Goal: Contribute content: Add original content to the website for others to see

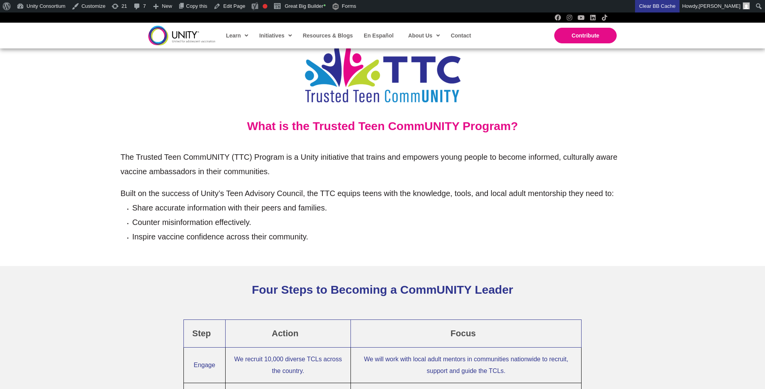
scroll to position [355, 0]
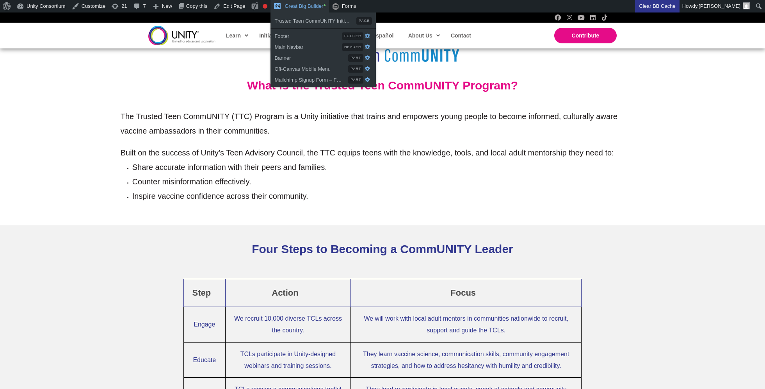
click at [317, 8] on link "Great Big Builder •" at bounding box center [299, 6] width 58 height 12
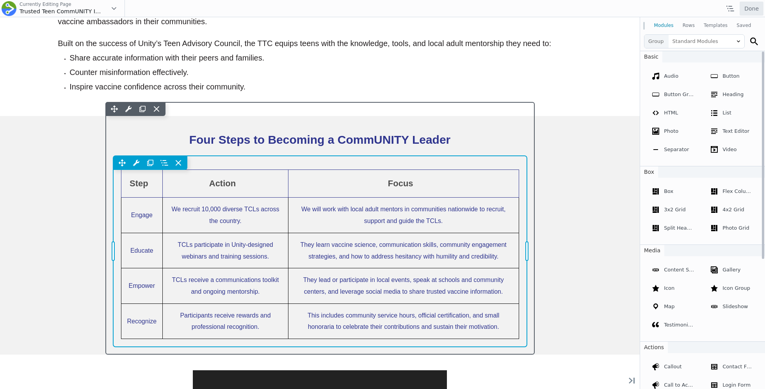
scroll to position [492, 0]
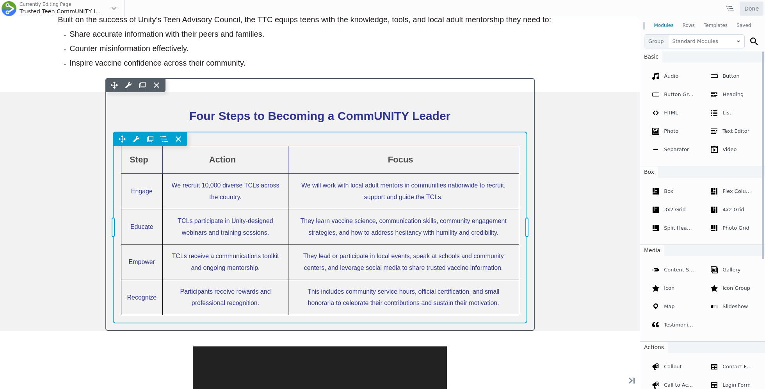
click at [212, 189] on div "Move Up Move Down Table Settings Copy Table Settings Paste Table Settings Row R…" at bounding box center [320, 227] width 414 height 191
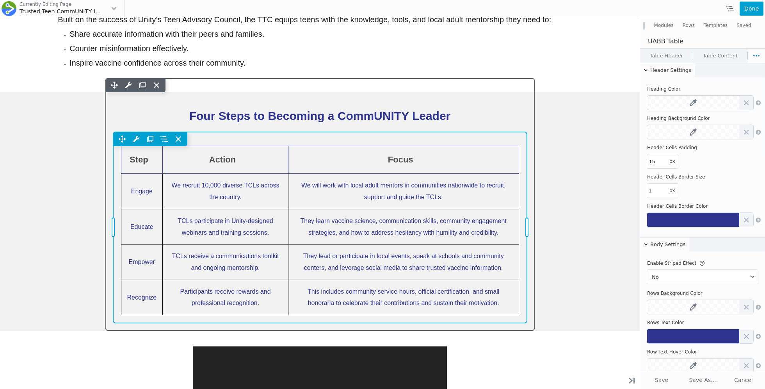
click at [137, 184] on div "Move Up Move Down Table Settings Copy Table Settings Paste Table Settings Row R…" at bounding box center [320, 227] width 414 height 191
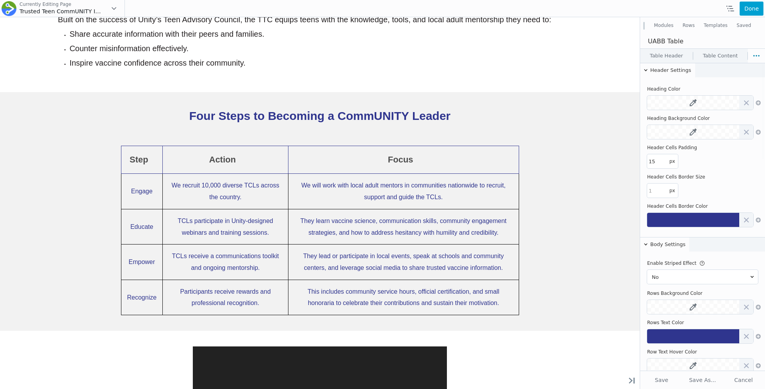
click at [705, 53] on link "Table Content" at bounding box center [720, 56] width 54 height 14
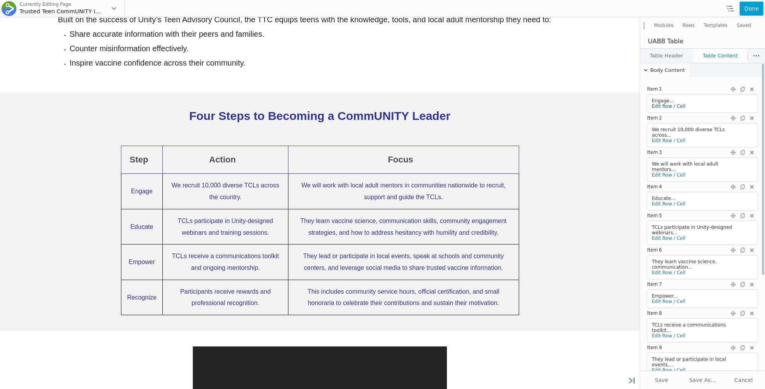
click at [660, 107] on link "Edit Row / Cell" at bounding box center [669, 105] width 34 height 5
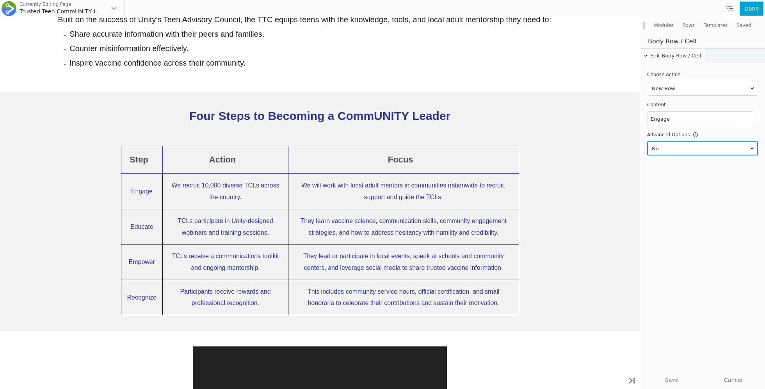
click at [663, 146] on select "Yes No" at bounding box center [702, 148] width 111 height 14
select select "yes"
click at [647, 141] on select "Yes No" at bounding box center [702, 148] width 111 height 14
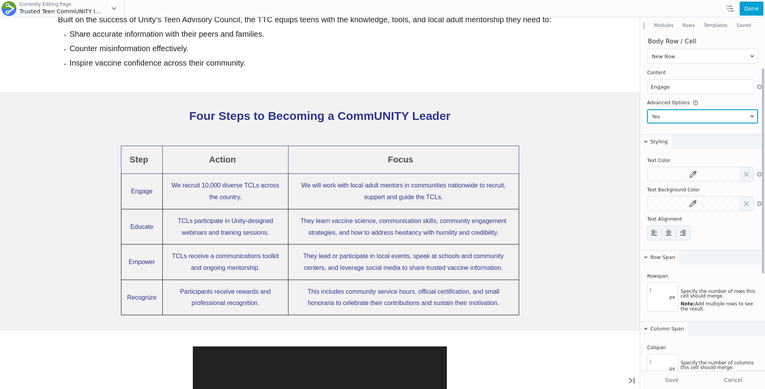
scroll to position [0, 0]
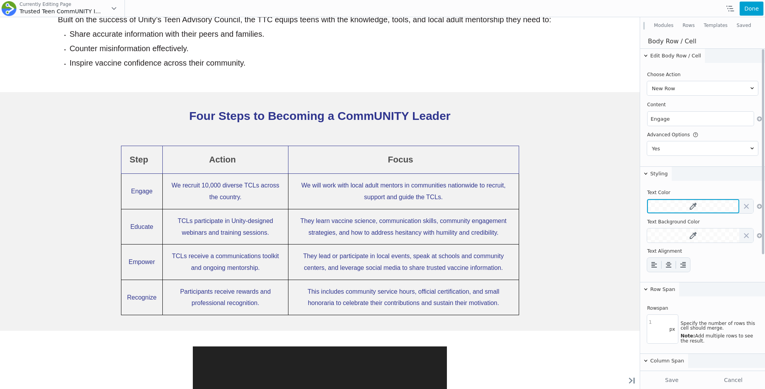
click at [691, 205] on icon at bounding box center [692, 206] width 7 height 7
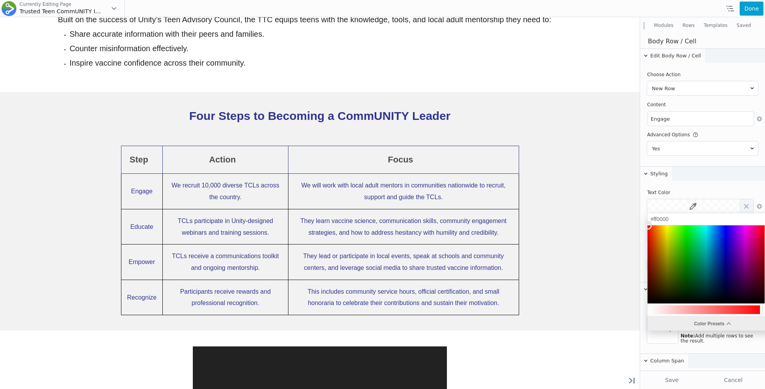
click at [700, 327] on div "Color Presets" at bounding box center [712, 323] width 130 height 14
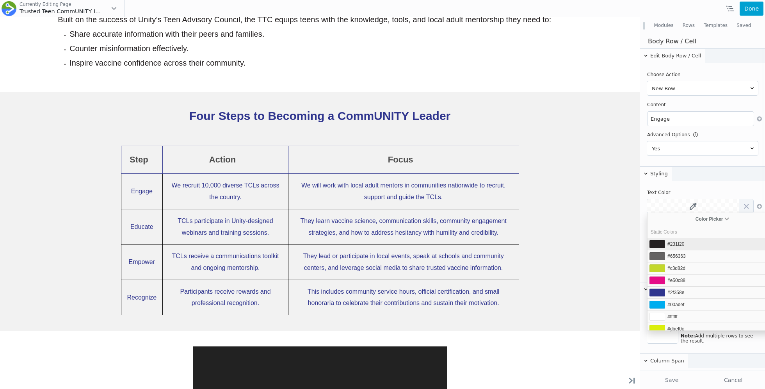
click at [682, 245] on span "#231f20" at bounding box center [675, 243] width 17 height 5
type input "#231f20"
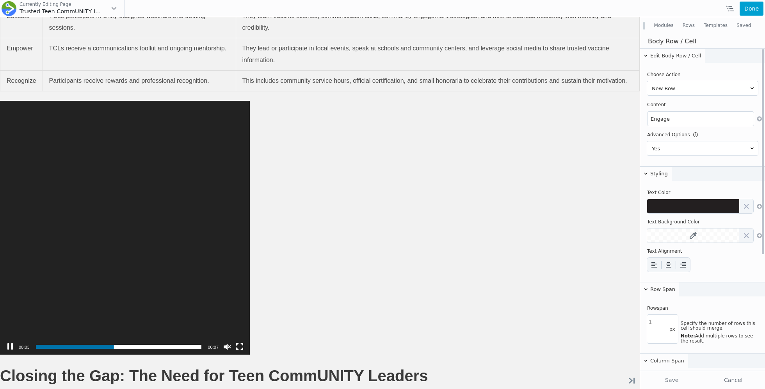
click at [702, 187] on table "Text Color Text Background Color Text Alignment" at bounding box center [702, 231] width 112 height 89
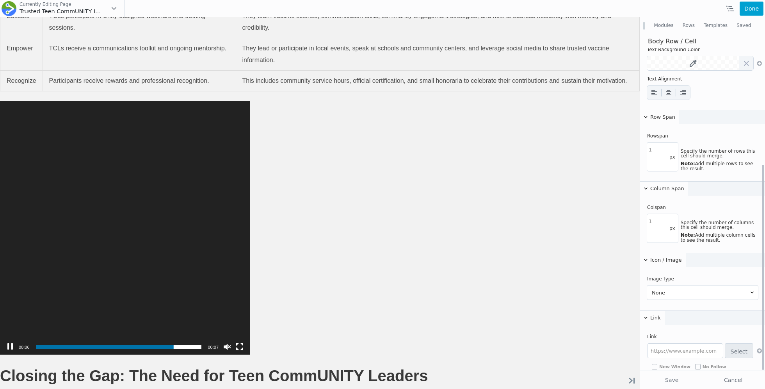
scroll to position [182, 0]
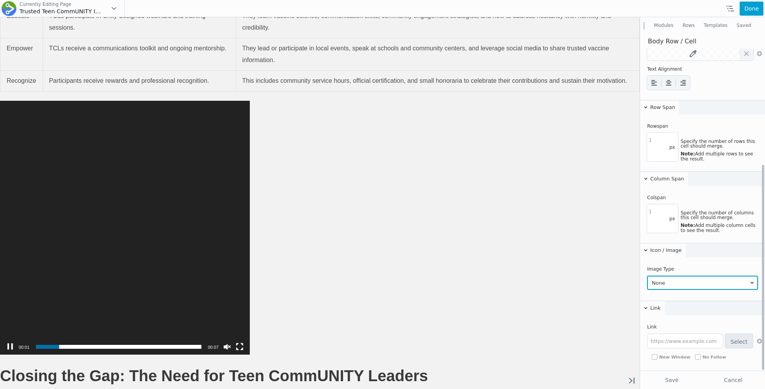
click at [695, 279] on select "None Icon Photo" at bounding box center [702, 282] width 111 height 14
click at [647, 275] on select "None Icon Photo" at bounding box center [702, 282] width 111 height 14
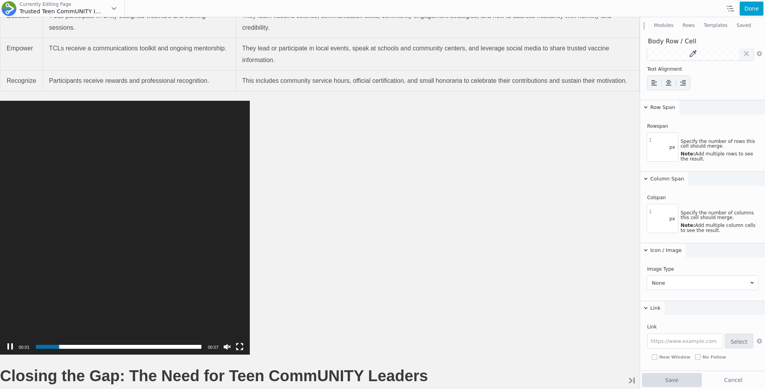
click at [663, 375] on button "Save" at bounding box center [672, 380] width 60 height 14
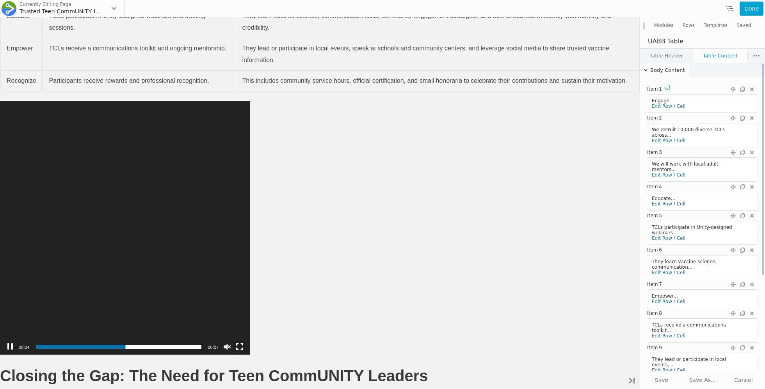
click at [659, 201] on link "Edit Row / Cell" at bounding box center [669, 203] width 34 height 5
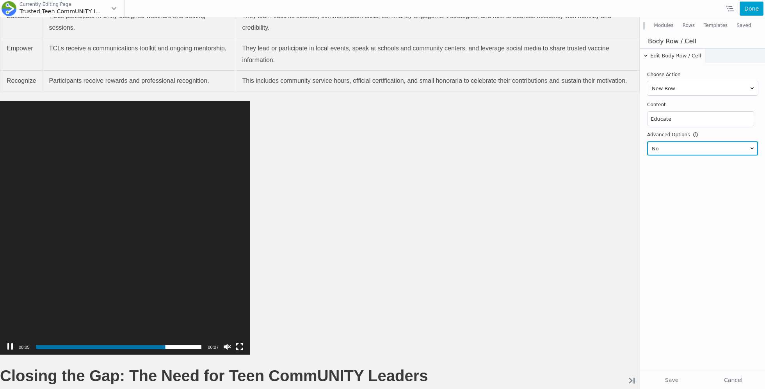
click at [666, 147] on select "Yes No" at bounding box center [702, 148] width 111 height 14
select select "yes"
click at [647, 141] on select "Yes No" at bounding box center [702, 148] width 111 height 14
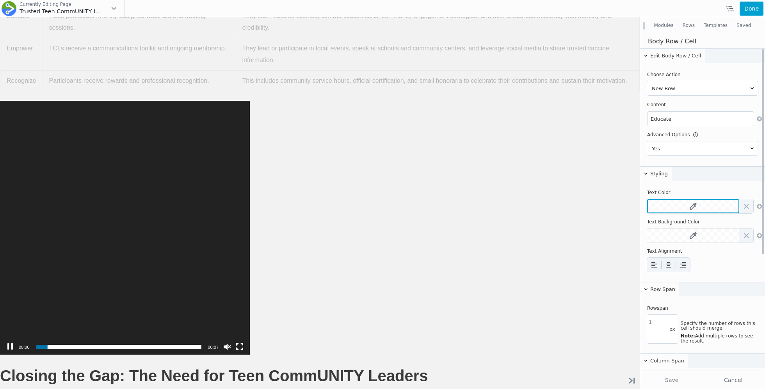
click at [692, 202] on button at bounding box center [693, 206] width 92 height 14
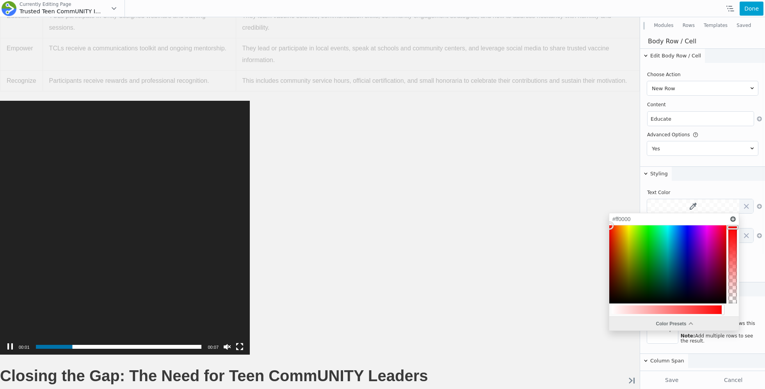
click at [652, 319] on div "Color Presets" at bounding box center [674, 323] width 130 height 14
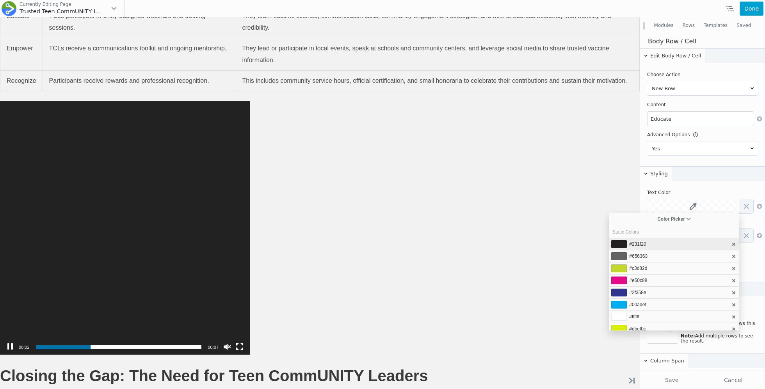
click at [649, 242] on li "#231f20" at bounding box center [674, 244] width 130 height 12
type input "#231f20"
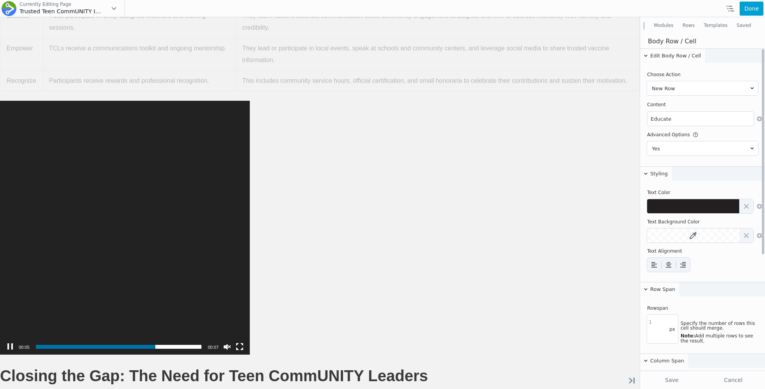
click at [751, 300] on div "Row Span Rowspan px Specify the number of rows this cell should merge. Note: Ad…" at bounding box center [702, 314] width 125 height 65
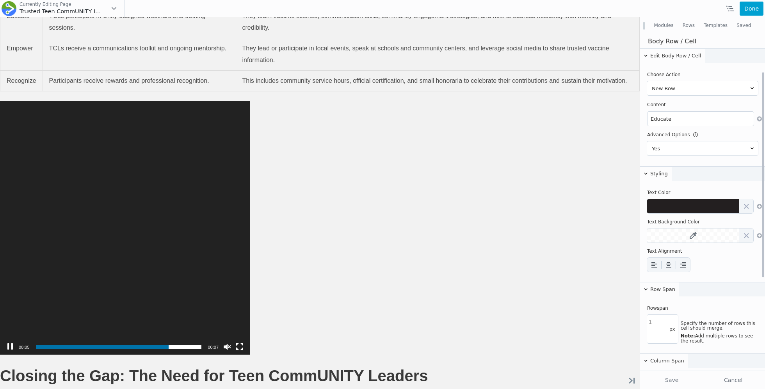
scroll to position [164, 0]
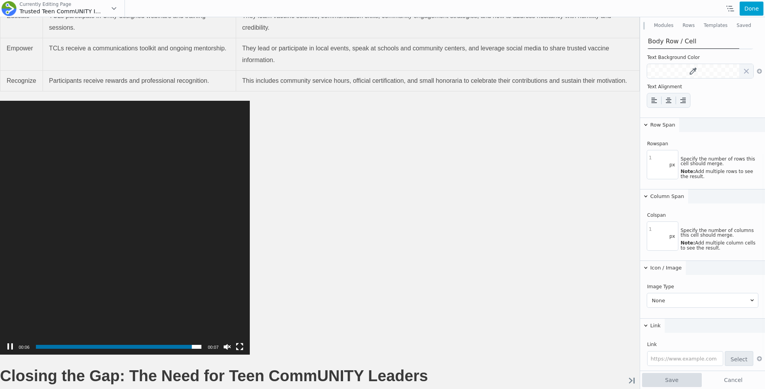
click at [663, 373] on button "Save" at bounding box center [672, 380] width 60 height 14
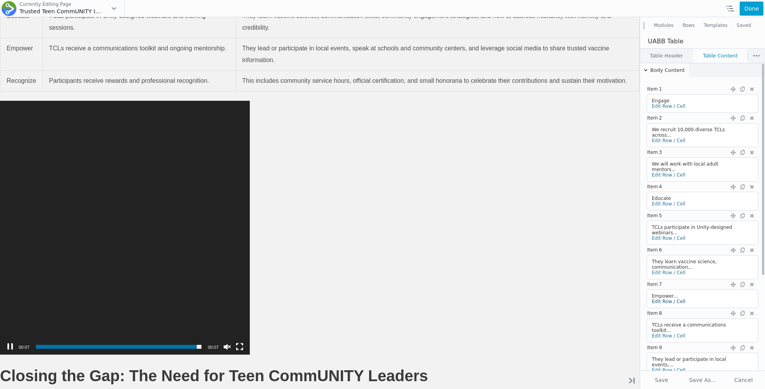
click at [665, 298] on link "Edit Row / Cell" at bounding box center [669, 300] width 34 height 5
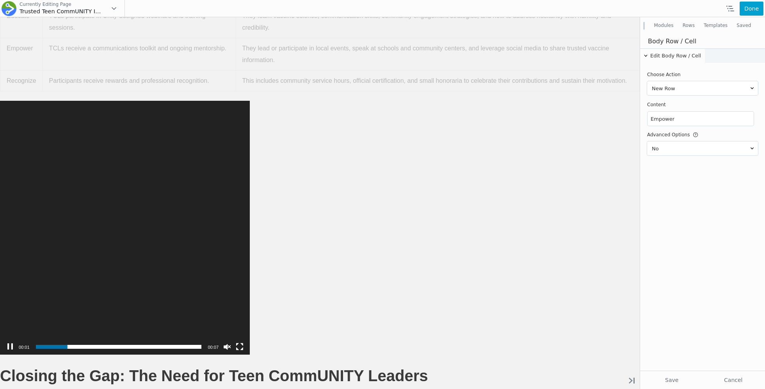
click at [669, 140] on td "Yes No" at bounding box center [702, 149] width 111 height 20
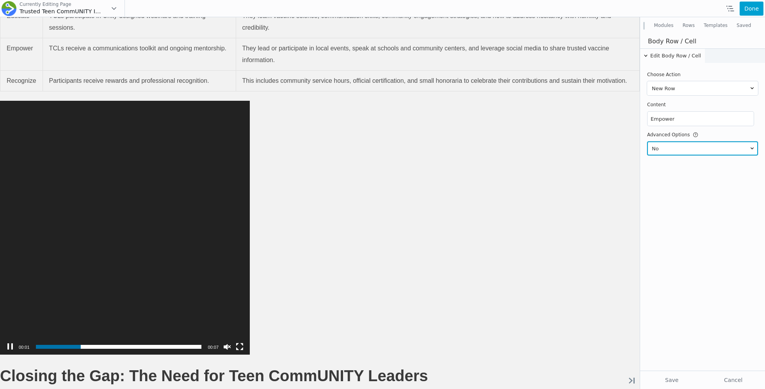
click at [669, 149] on select "Yes No" at bounding box center [702, 148] width 111 height 14
select select "yes"
click at [647, 141] on select "Yes No" at bounding box center [702, 148] width 111 height 14
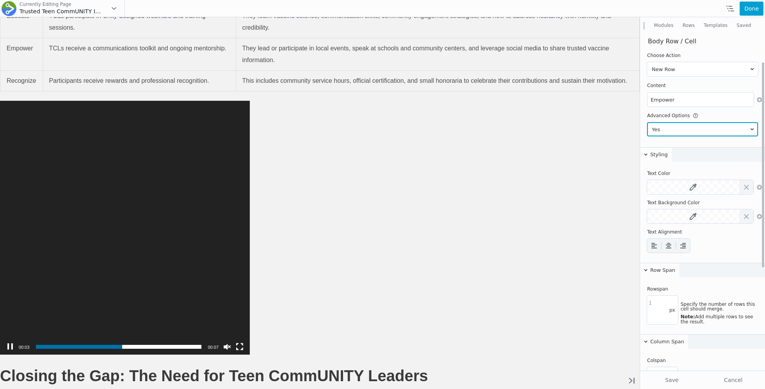
scroll to position [21, 0]
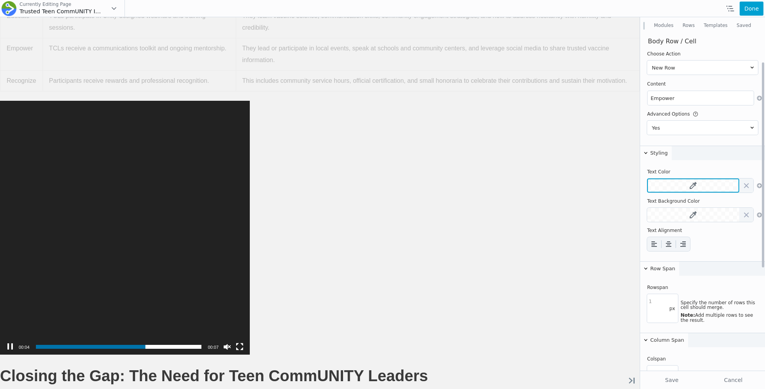
click at [691, 183] on icon at bounding box center [692, 185] width 7 height 7
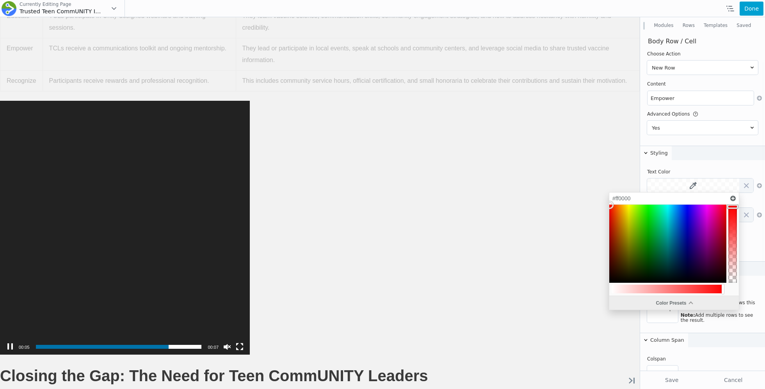
click at [657, 307] on div "Color Presets" at bounding box center [674, 303] width 130 height 14
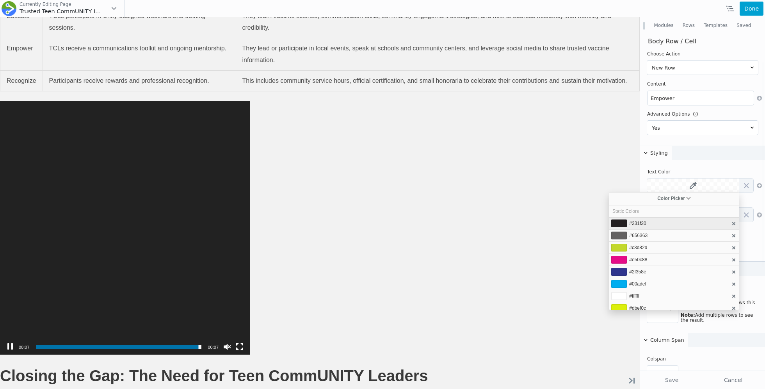
click at [646, 223] on li "#231f20" at bounding box center [674, 223] width 130 height 12
type input "#231f20"
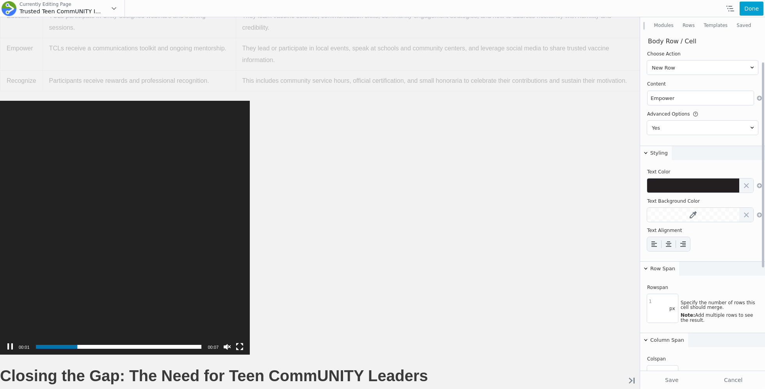
click at [753, 234] on th "Text Alignment" at bounding box center [702, 230] width 111 height 9
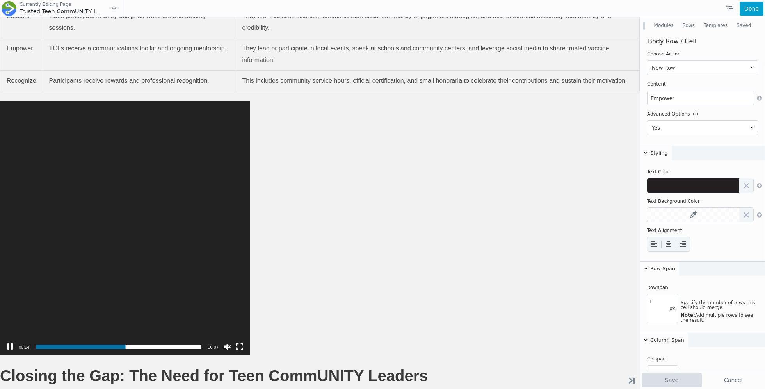
click at [684, 375] on button "Save" at bounding box center [672, 380] width 60 height 14
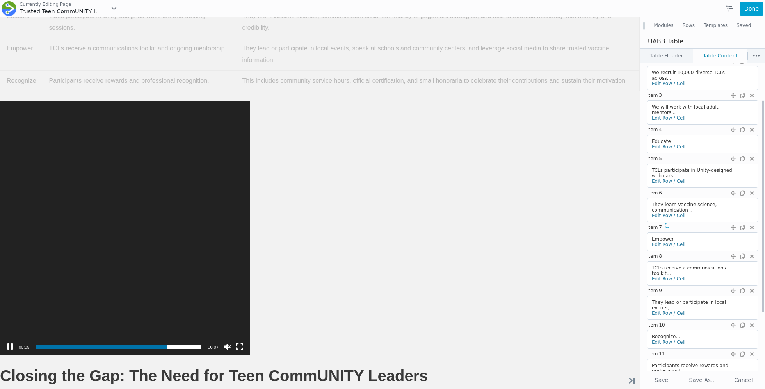
scroll to position [88, 0]
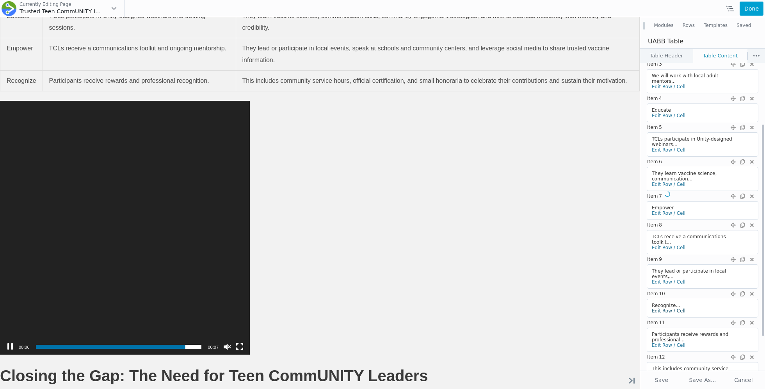
click at [661, 308] on link "Edit Row / Cell" at bounding box center [669, 310] width 34 height 5
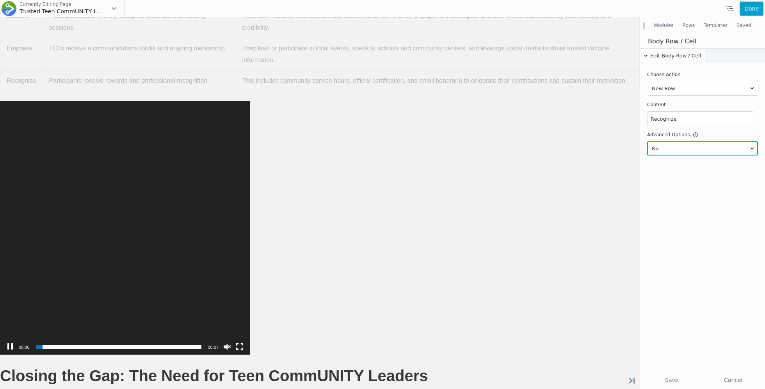
click at [679, 148] on select "Yes No" at bounding box center [702, 148] width 111 height 14
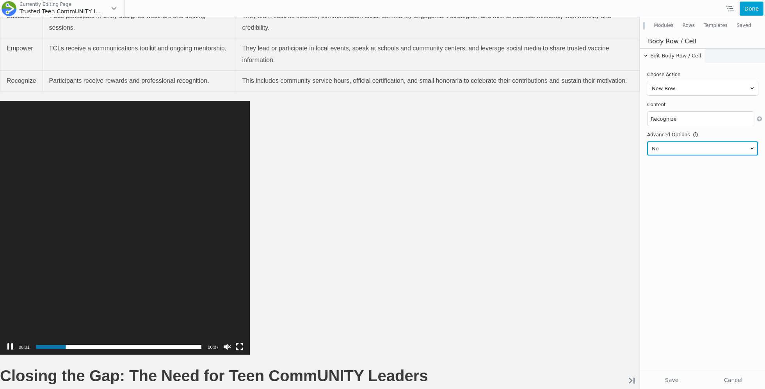
select select "yes"
click at [647, 141] on select "Yes No" at bounding box center [702, 148] width 111 height 14
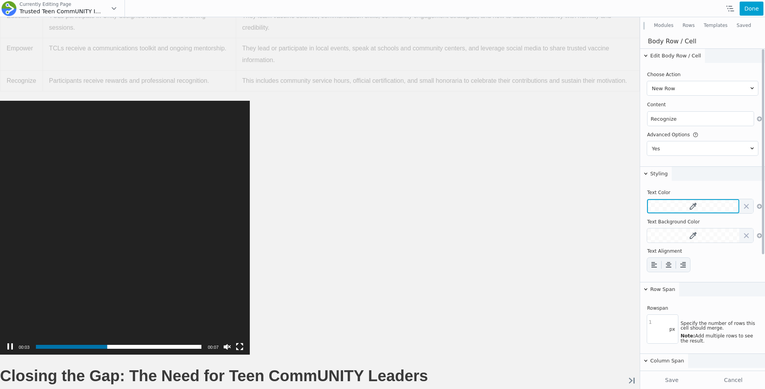
click at [693, 204] on icon at bounding box center [692, 206] width 7 height 7
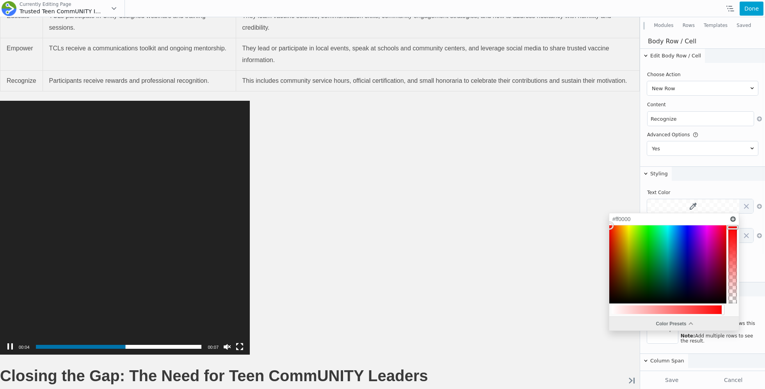
click at [648, 324] on div "Color Presets" at bounding box center [674, 323] width 130 height 14
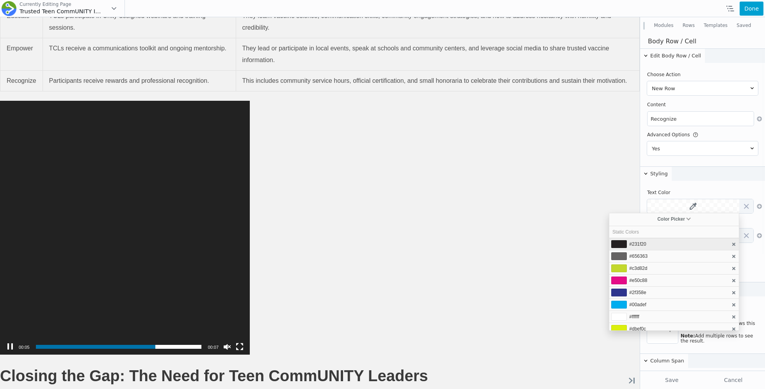
click at [643, 238] on li "#231f20" at bounding box center [674, 244] width 130 height 12
type input "#231f20"
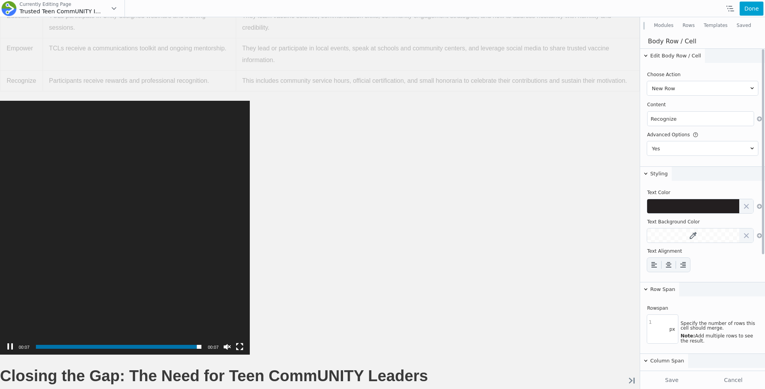
click at [758, 277] on div "Edit Body Row / Cell Choose Action New Row New Cell Content Recognize Advanced …" at bounding box center [702, 297] width 125 height 499
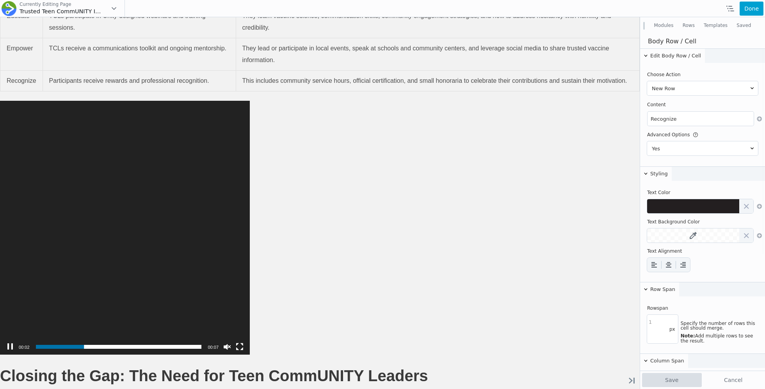
click at [685, 373] on button "Save" at bounding box center [672, 380] width 60 height 14
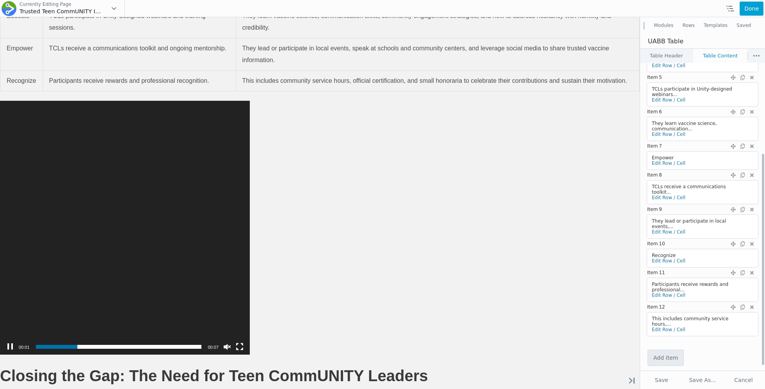
scroll to position [0, 0]
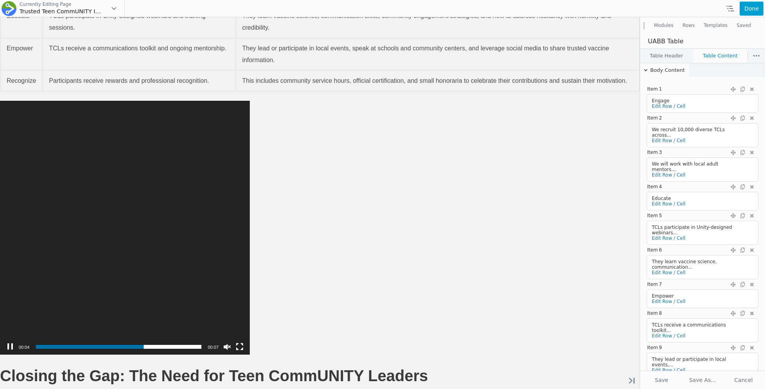
click at [672, 58] on link "Table Header" at bounding box center [666, 56] width 53 height 14
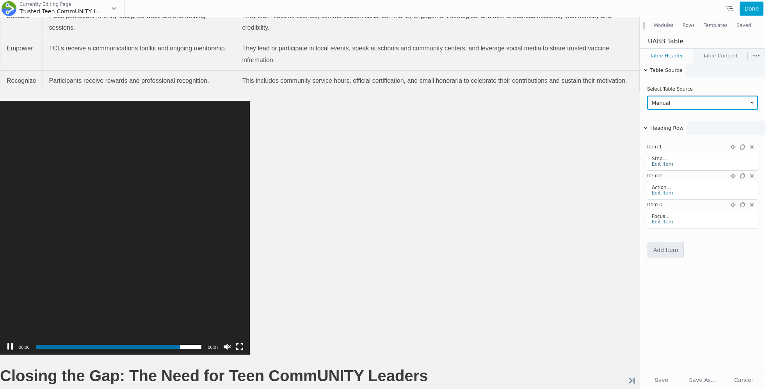
click at [656, 165] on link "Edit Item" at bounding box center [662, 163] width 21 height 5
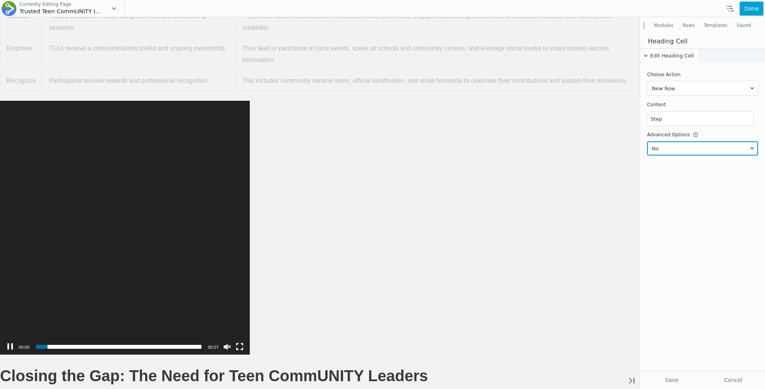
click at [660, 144] on select "Yes No" at bounding box center [702, 148] width 111 height 14
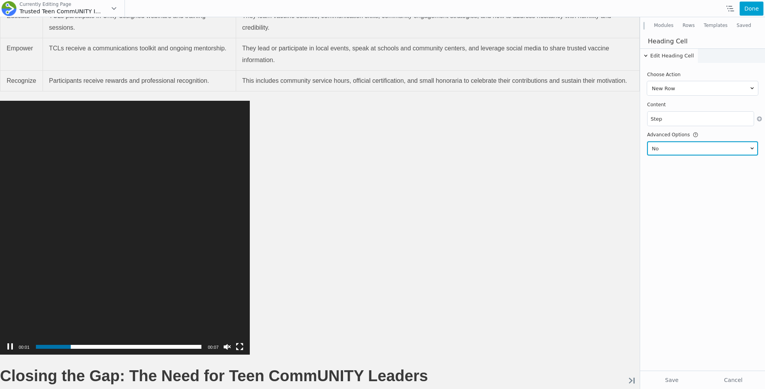
select select "yes"
click at [647, 141] on select "Yes No" at bounding box center [702, 148] width 111 height 14
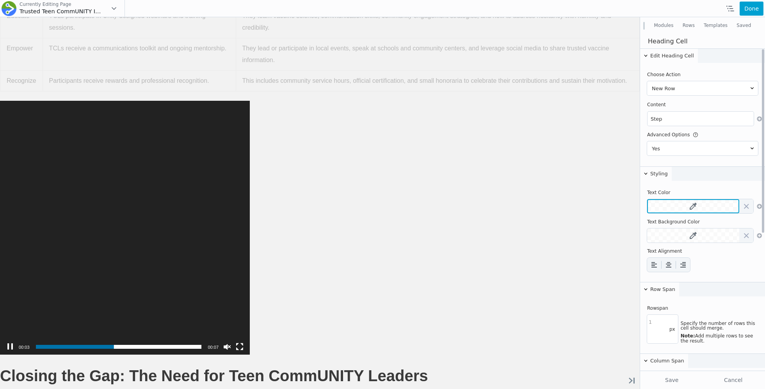
click at [692, 204] on icon at bounding box center [692, 206] width 7 height 7
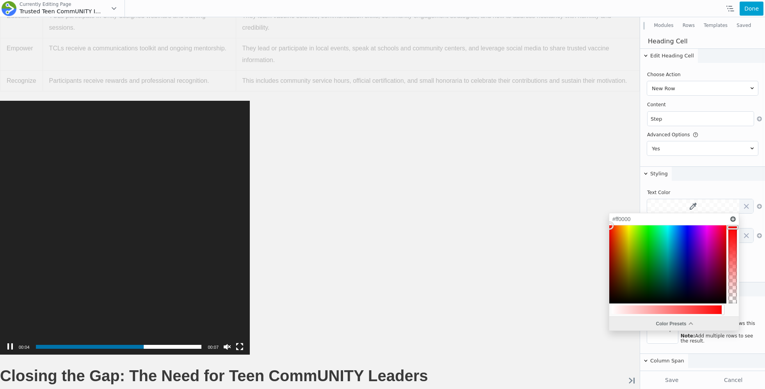
click at [640, 322] on div "Color Presets" at bounding box center [674, 323] width 130 height 14
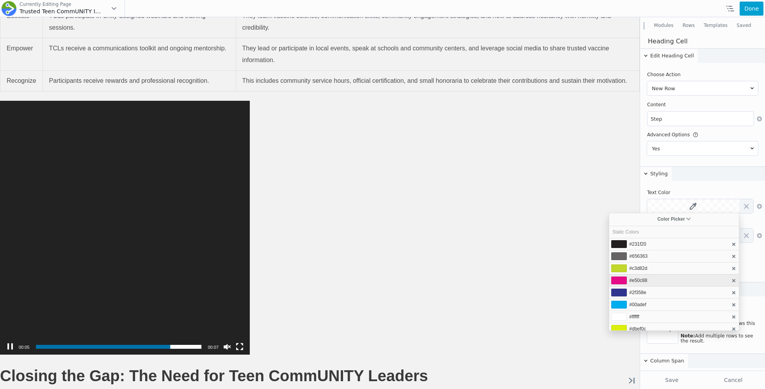
click at [629, 279] on span "#e50c88" at bounding box center [638, 279] width 18 height 5
type input "#e50c88"
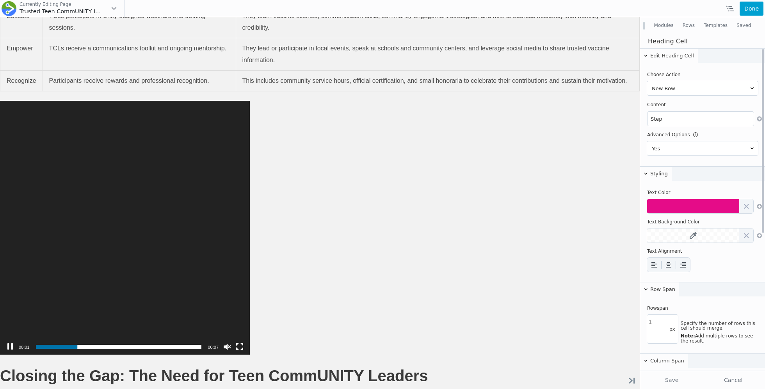
click at [753, 268] on div at bounding box center [702, 265] width 111 height 14
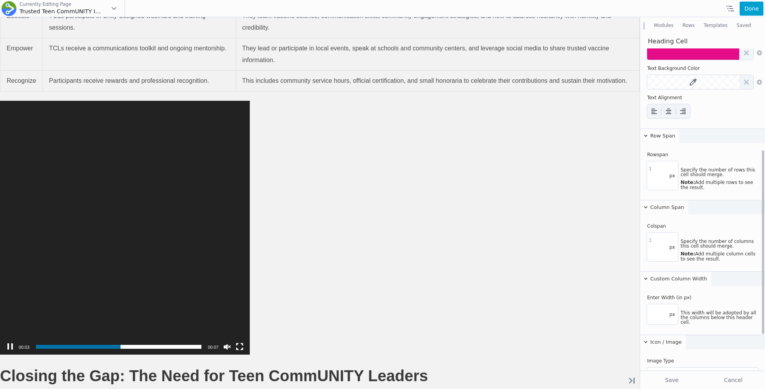
scroll to position [177, 0]
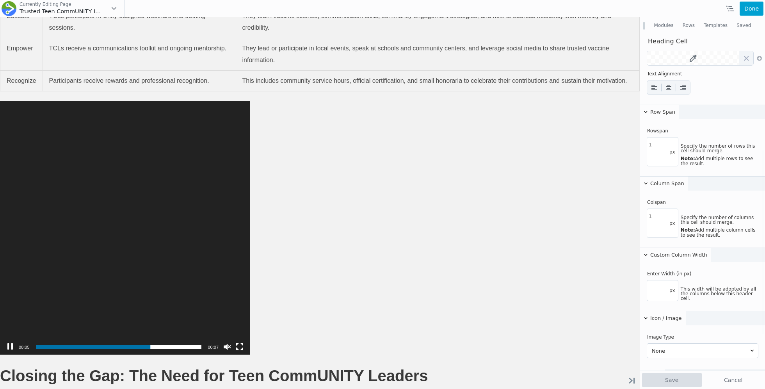
click at [680, 373] on button "Save" at bounding box center [672, 380] width 60 height 14
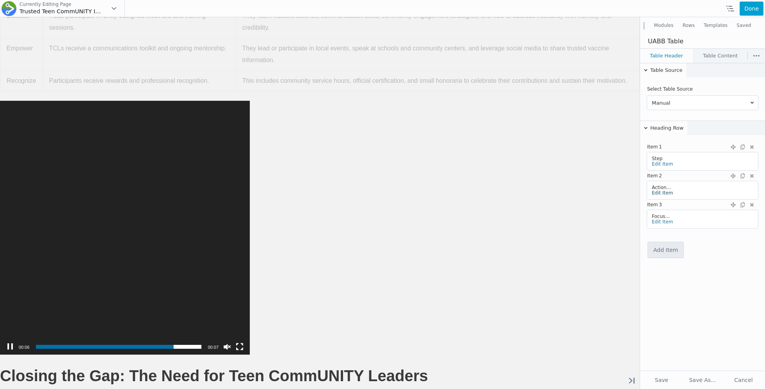
click at [659, 192] on link "Edit Item" at bounding box center [662, 192] width 21 height 5
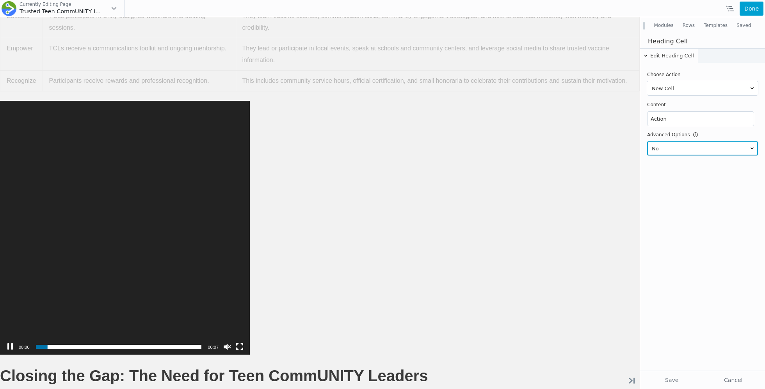
click at [667, 143] on select "Yes No" at bounding box center [702, 148] width 111 height 14
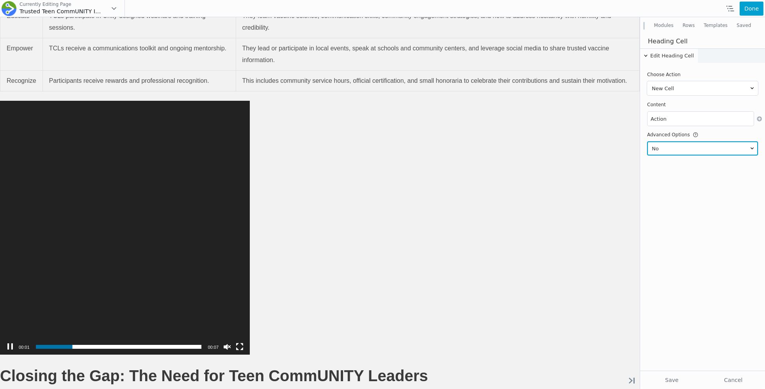
select select "yes"
click at [647, 141] on select "Yes No" at bounding box center [702, 148] width 111 height 14
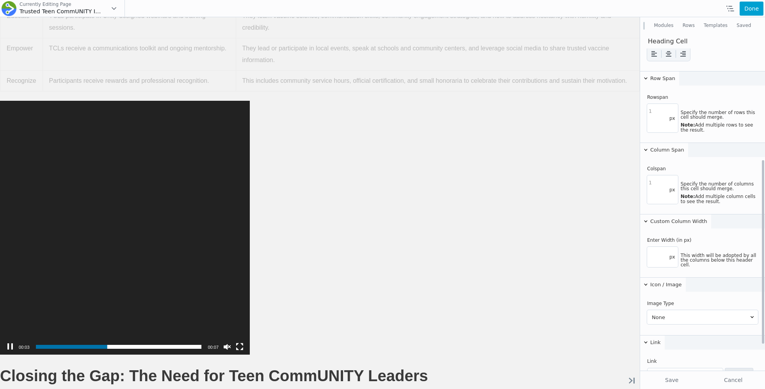
scroll to position [50, 0]
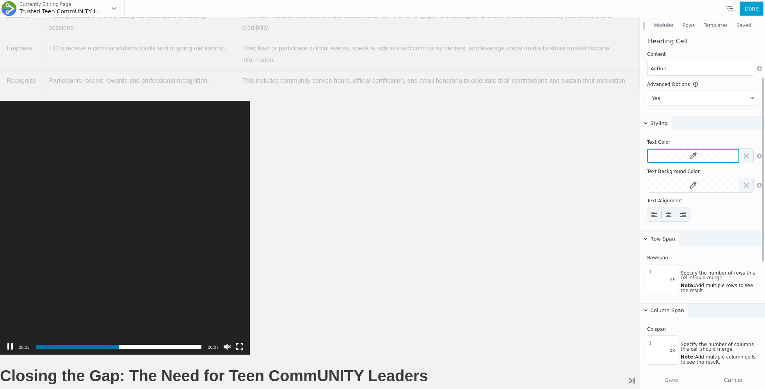
click at [692, 156] on icon at bounding box center [692, 155] width 7 height 7
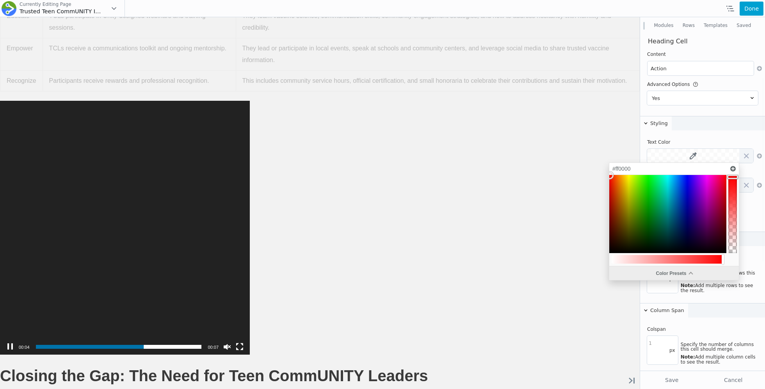
click at [666, 268] on div "Color Presets" at bounding box center [674, 273] width 130 height 14
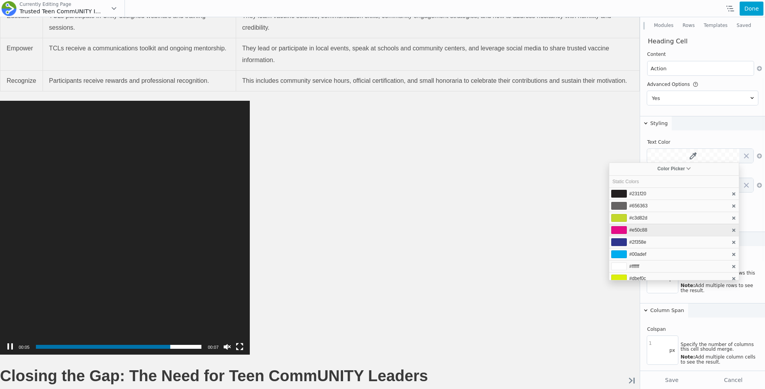
click at [642, 230] on span "#e50c88" at bounding box center [638, 229] width 18 height 5
type input "#e50c88"
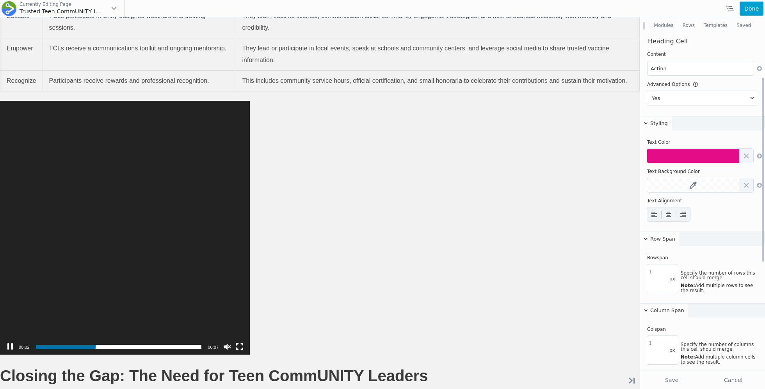
click at [751, 205] on td at bounding box center [702, 214] width 111 height 19
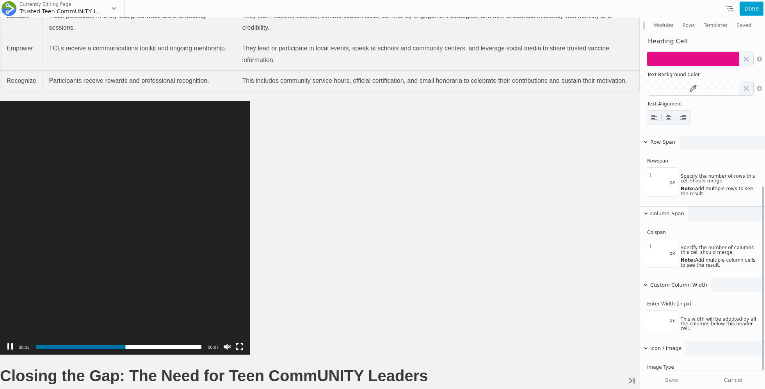
scroll to position [240, 0]
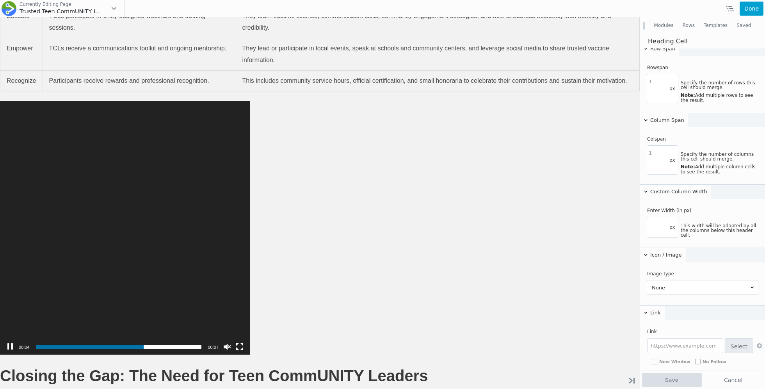
click at [684, 373] on button "Save" at bounding box center [672, 380] width 60 height 14
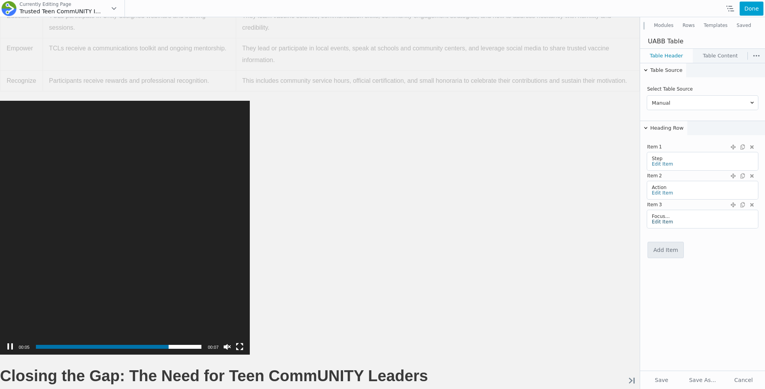
click at [656, 223] on link "Edit Item" at bounding box center [662, 221] width 21 height 5
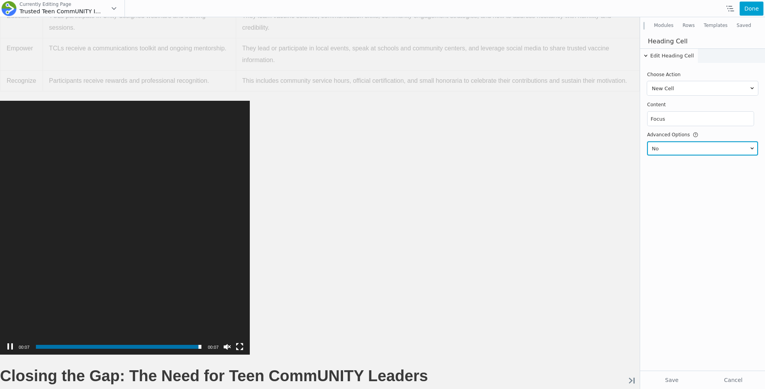
click at [667, 142] on select "Yes No" at bounding box center [702, 148] width 111 height 14
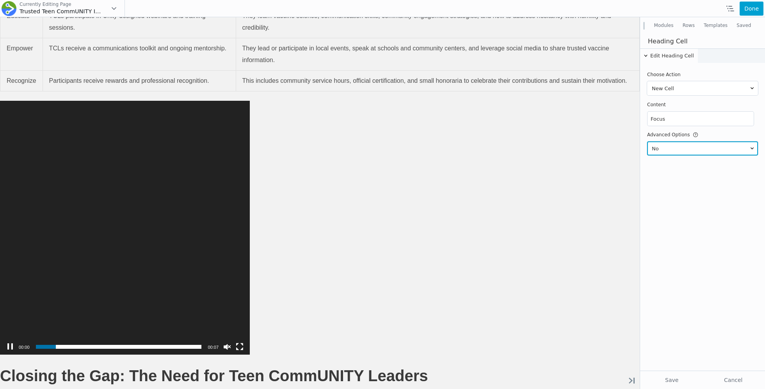
select select "yes"
click at [647, 141] on select "Yes No" at bounding box center [702, 148] width 111 height 14
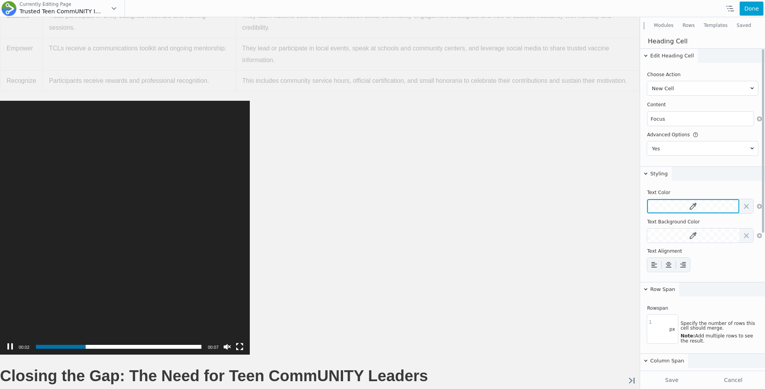
click at [689, 203] on icon at bounding box center [692, 206] width 7 height 7
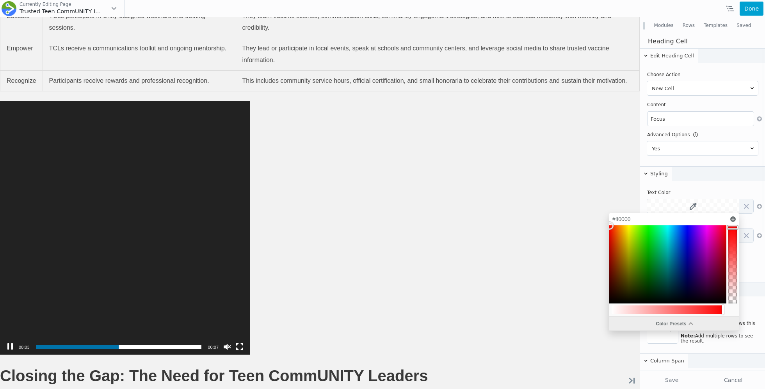
click at [669, 323] on div "Color Presets" at bounding box center [674, 323] width 130 height 14
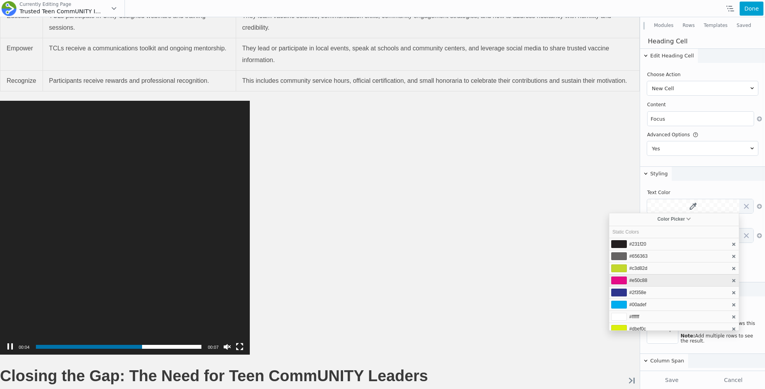
click at [645, 283] on li "#e50c88" at bounding box center [674, 280] width 130 height 12
type input "#e50c88"
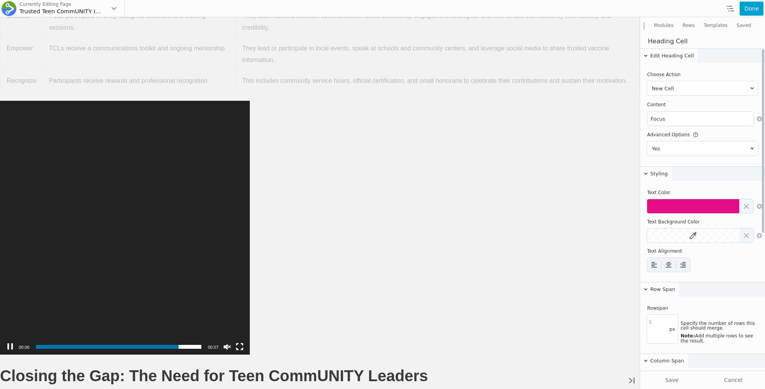
click at [752, 272] on td at bounding box center [702, 265] width 111 height 19
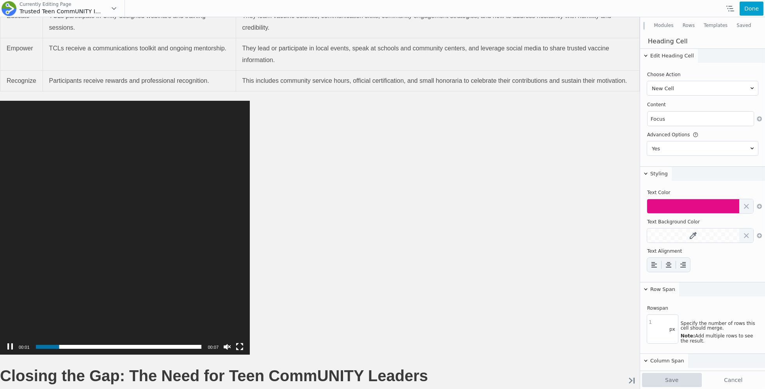
click at [684, 374] on button "Save" at bounding box center [672, 380] width 60 height 14
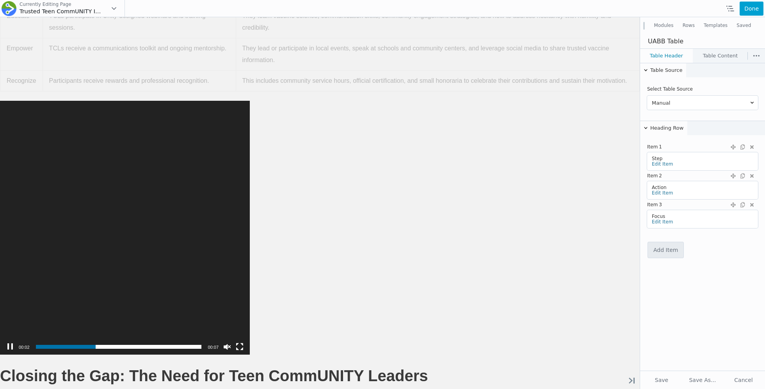
click at [705, 60] on link "Table Content" at bounding box center [720, 56] width 54 height 14
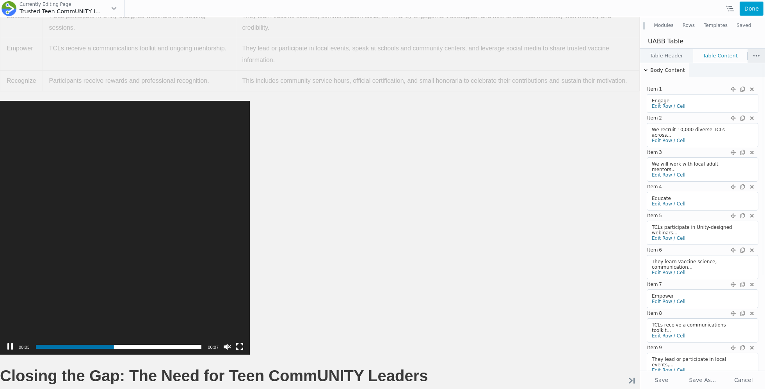
click at [751, 54] on button at bounding box center [756, 56] width 17 height 14
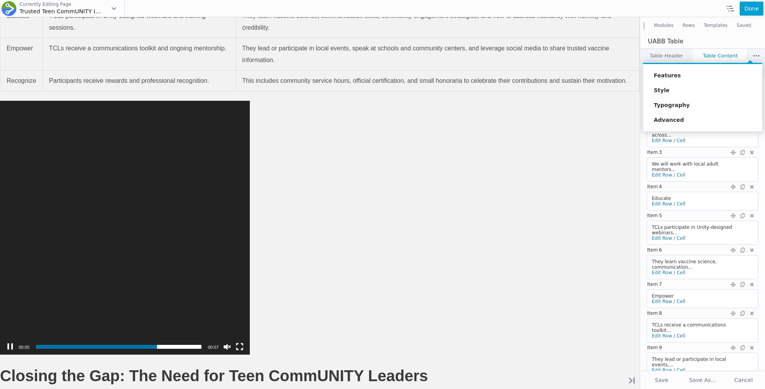
click at [730, 57] on div at bounding box center [702, 211] width 125 height 354
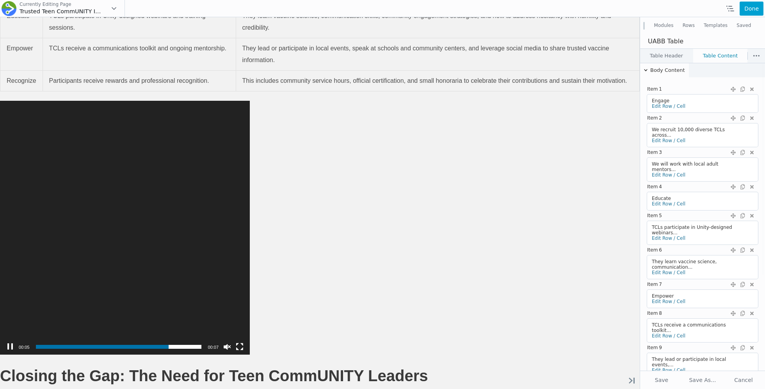
click at [658, 59] on link "Table Header" at bounding box center [666, 56] width 53 height 14
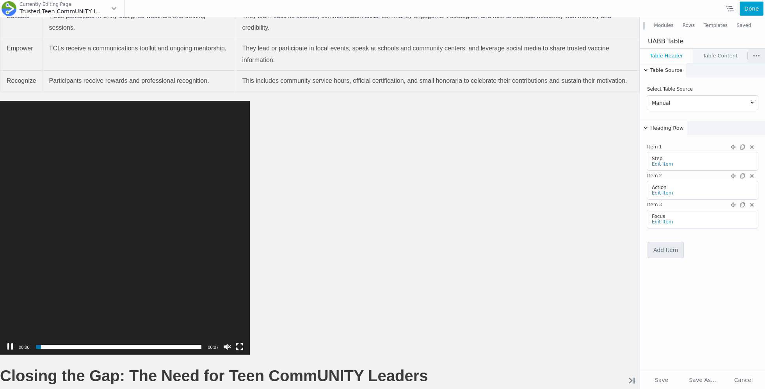
click at [748, 57] on button at bounding box center [756, 56] width 17 height 14
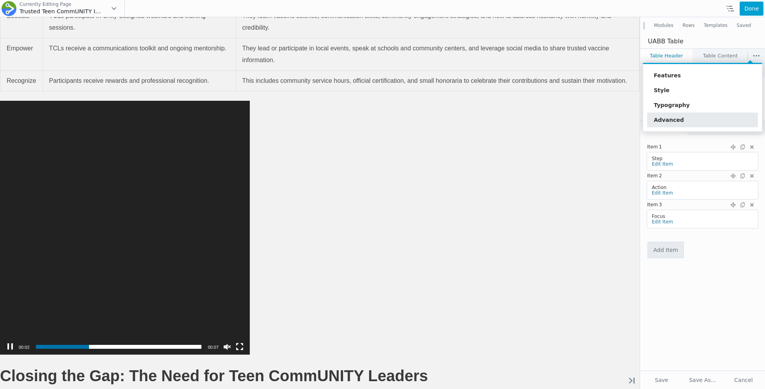
click at [693, 121] on link "Advanced" at bounding box center [702, 119] width 111 height 15
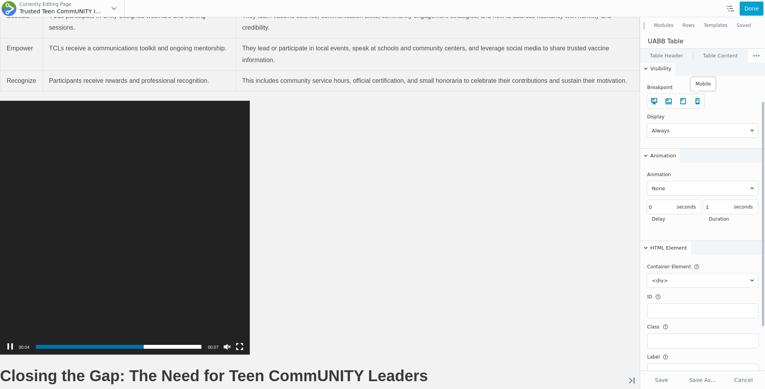
scroll to position [0, 0]
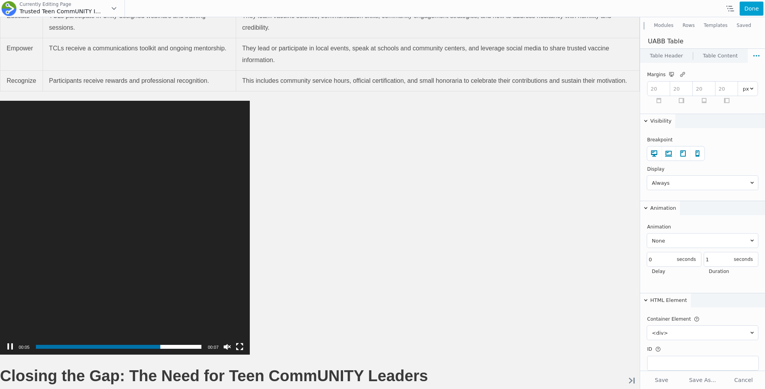
click at [719, 52] on link "Table Content" at bounding box center [720, 56] width 54 height 14
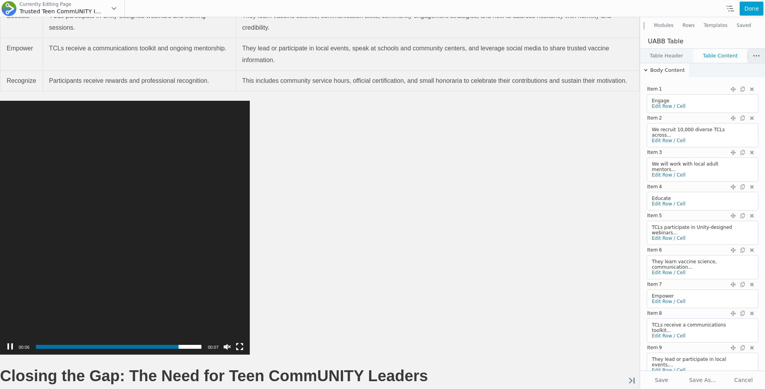
click at [748, 53] on button at bounding box center [756, 56] width 17 height 14
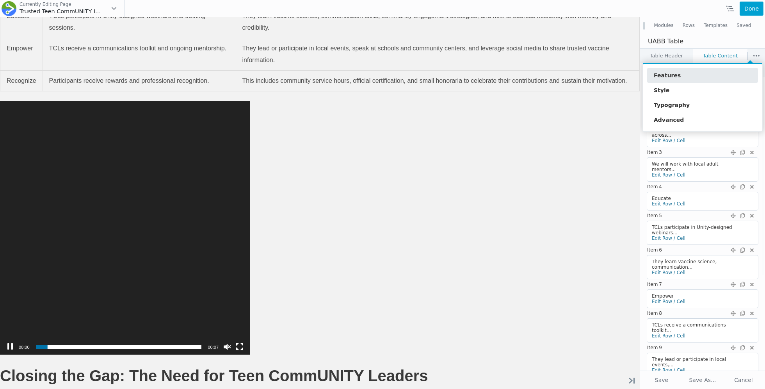
click at [686, 80] on link "Features" at bounding box center [702, 75] width 111 height 15
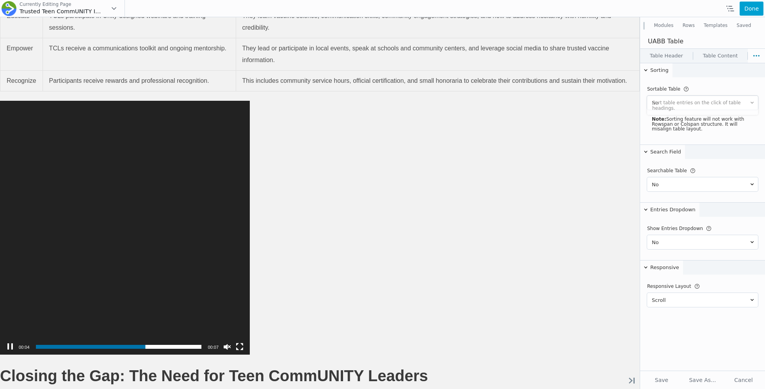
click at [685, 105] on span "Sort table entries on the click of table headings." at bounding box center [702, 105] width 111 height 19
click at [687, 101] on select "Yes No" at bounding box center [702, 103] width 111 height 14
click at [647, 96] on select "Yes No" at bounding box center [702, 103] width 111 height 14
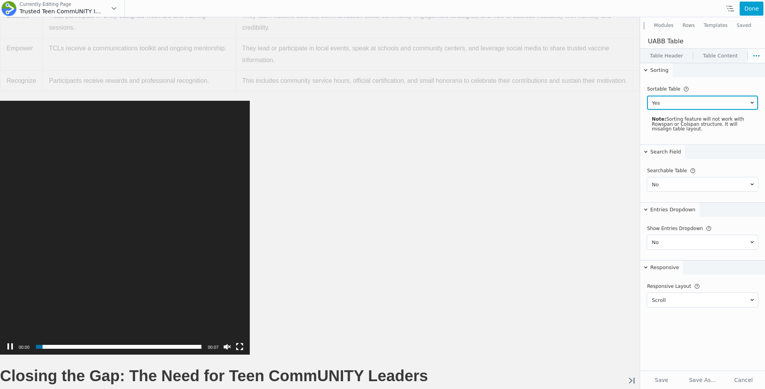
click at [691, 106] on select "Yes No" at bounding box center [702, 103] width 111 height 14
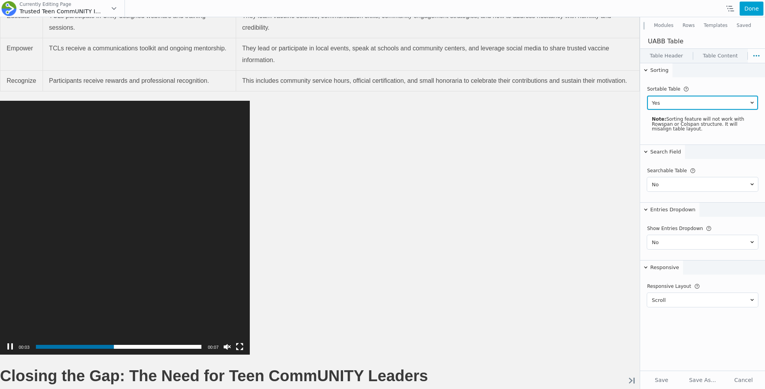
click at [680, 98] on select "Yes No" at bounding box center [702, 103] width 111 height 14
select select "no"
click at [647, 96] on select "Yes No" at bounding box center [702, 103] width 111 height 14
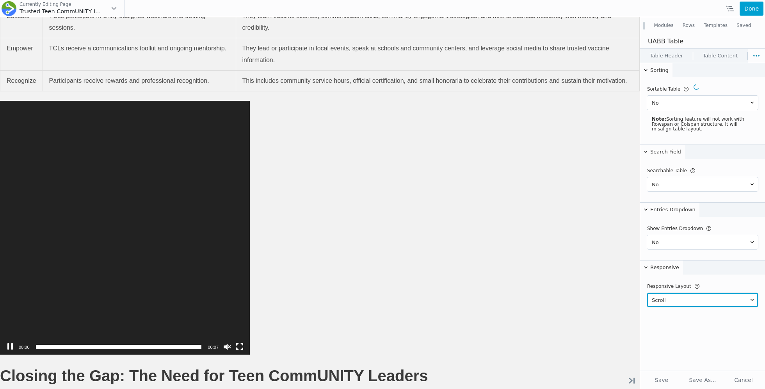
click at [667, 296] on select "Scroll Stacked" at bounding box center [702, 300] width 111 height 14
click at [647, 293] on select "Scroll Stacked" at bounding box center [702, 300] width 111 height 14
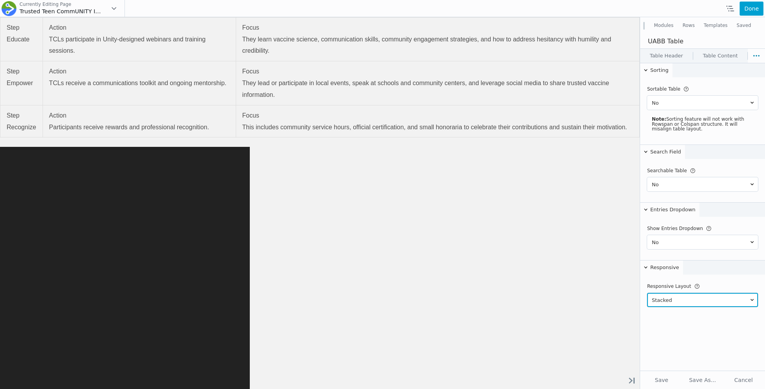
click at [675, 298] on select "Scroll Stacked" at bounding box center [702, 300] width 111 height 14
select select "scroll"
click at [647, 293] on select "Scroll Stacked" at bounding box center [702, 300] width 111 height 14
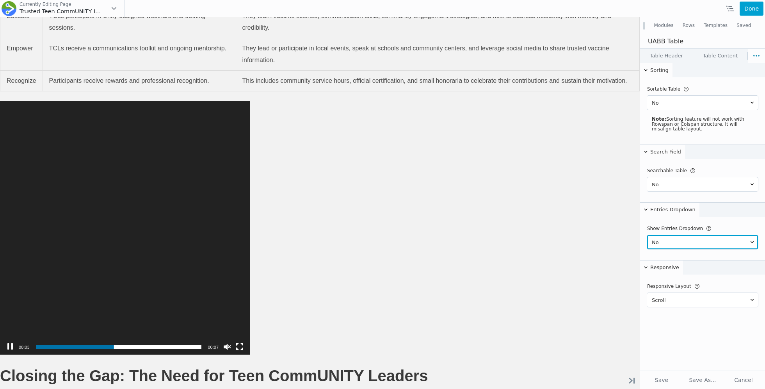
click at [677, 245] on select "Yes No" at bounding box center [702, 242] width 111 height 14
click at [647, 235] on select "Yes No" at bounding box center [702, 242] width 111 height 14
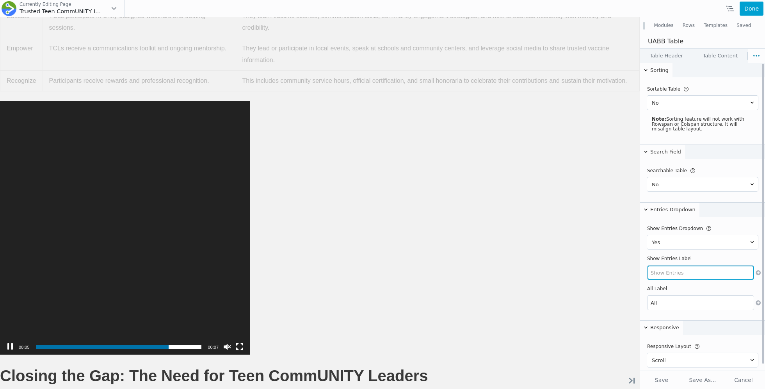
click at [673, 269] on input "text" at bounding box center [700, 272] width 106 height 14
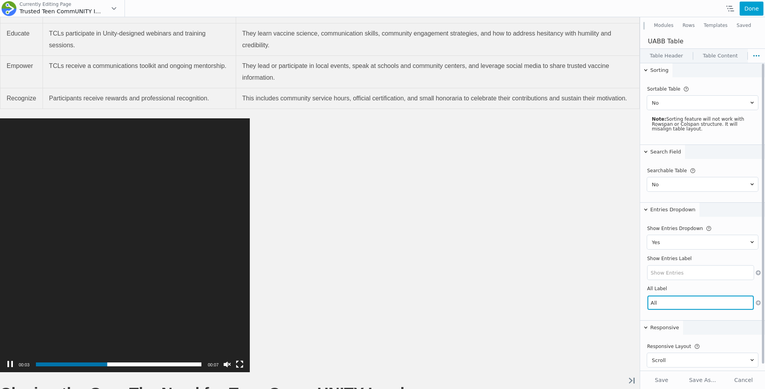
click at [659, 300] on input "All" at bounding box center [700, 302] width 106 height 14
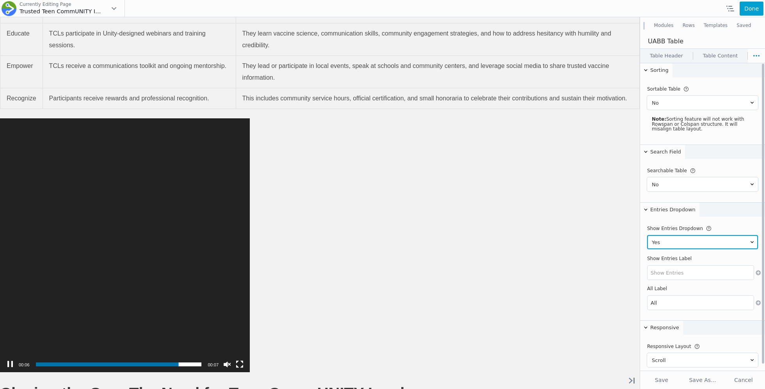
click at [678, 237] on select "Yes No" at bounding box center [702, 242] width 111 height 14
select select "no"
click at [647, 235] on select "Yes No" at bounding box center [702, 242] width 111 height 14
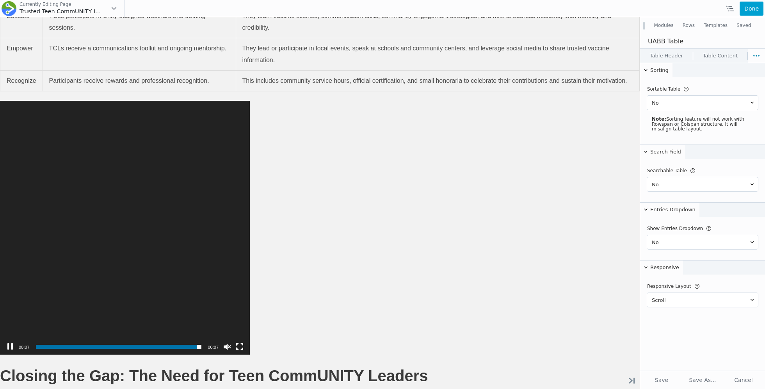
click at [732, 53] on link "Table Content" at bounding box center [720, 56] width 54 height 14
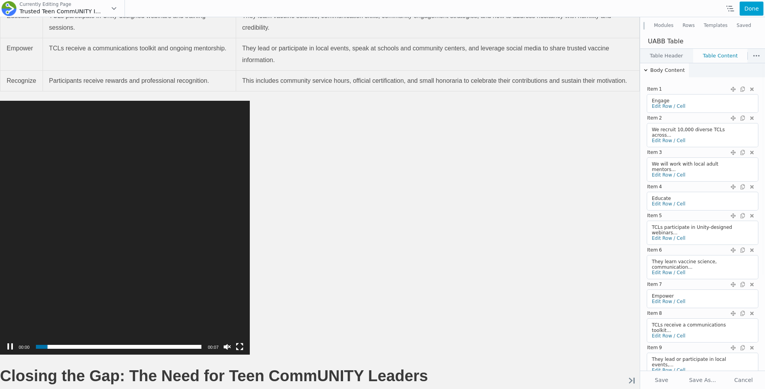
click at [679, 58] on link "Table Header" at bounding box center [666, 56] width 53 height 14
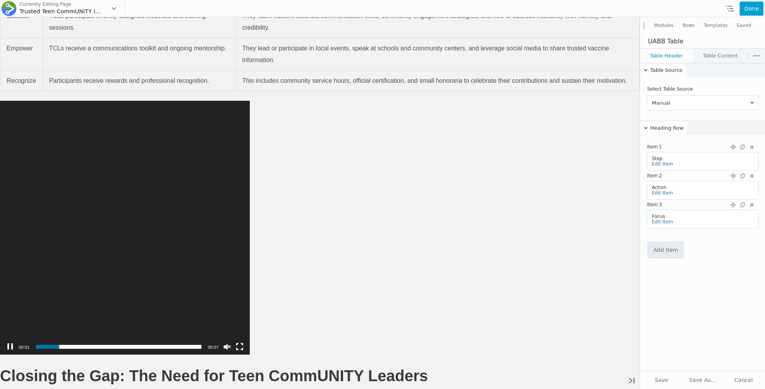
click at [746, 54] on link "Table Content" at bounding box center [720, 56] width 54 height 14
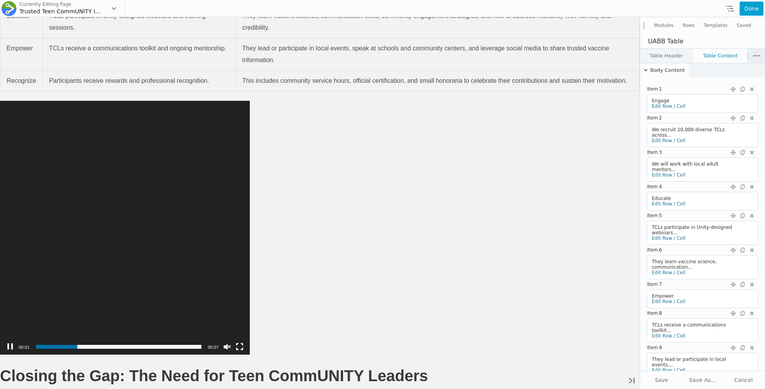
click at [759, 54] on button at bounding box center [756, 56] width 17 height 14
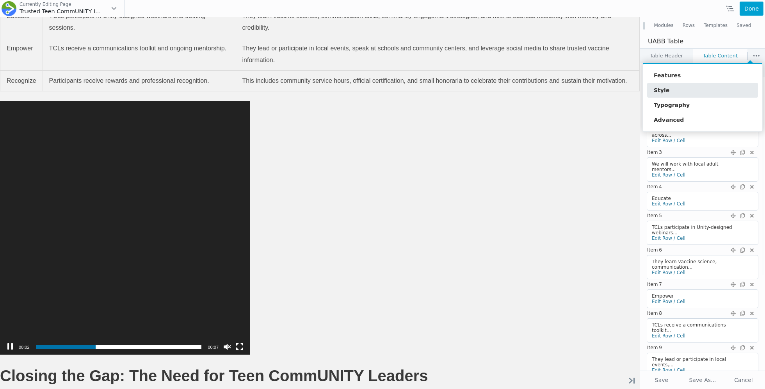
click at [707, 90] on link "Style" at bounding box center [702, 90] width 111 height 15
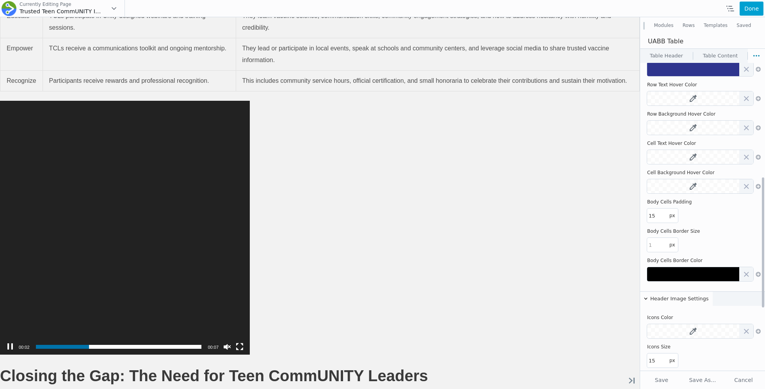
scroll to position [271, 0]
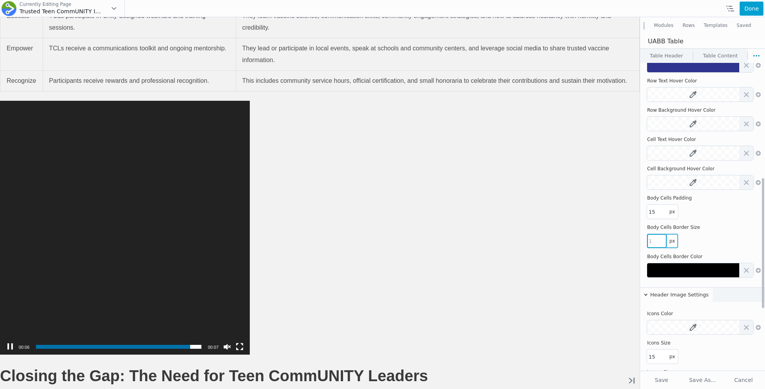
click at [657, 241] on input "number" at bounding box center [657, 241] width 20 height 14
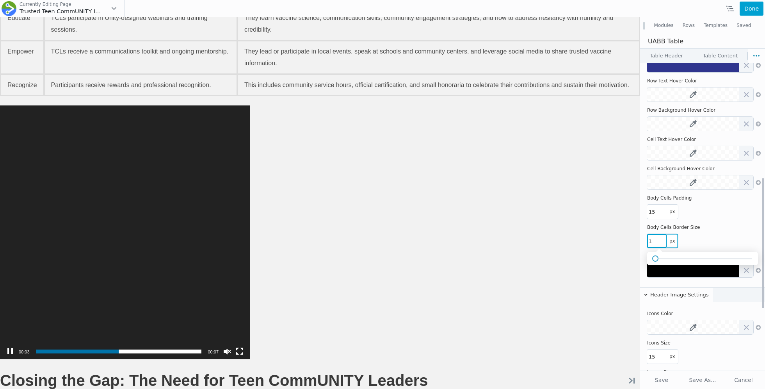
click at [654, 257] on span at bounding box center [655, 258] width 6 height 6
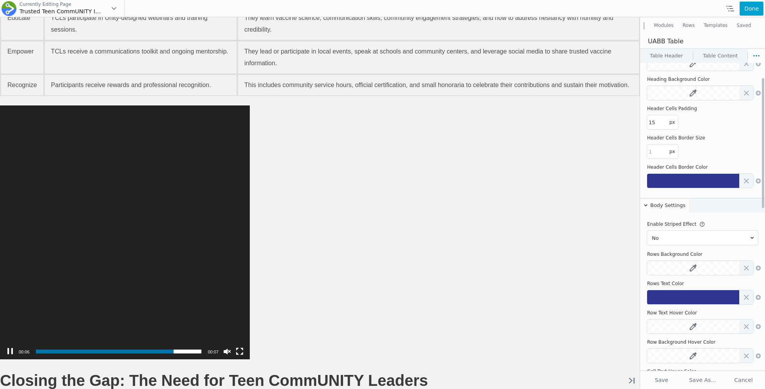
scroll to position [0, 0]
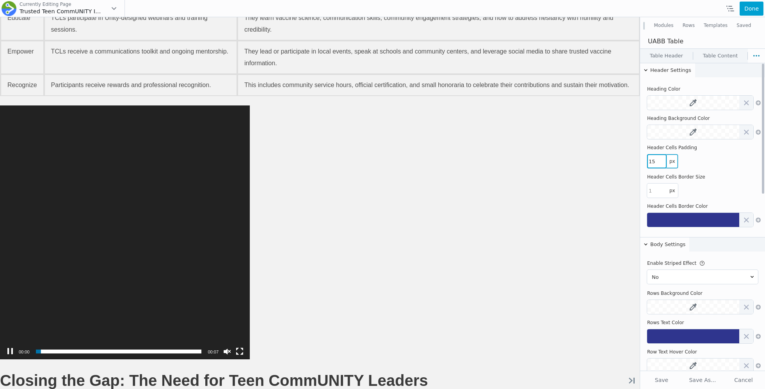
click at [659, 160] on input "15" at bounding box center [657, 161] width 20 height 14
click at [665, 192] on input "number" at bounding box center [657, 190] width 20 height 14
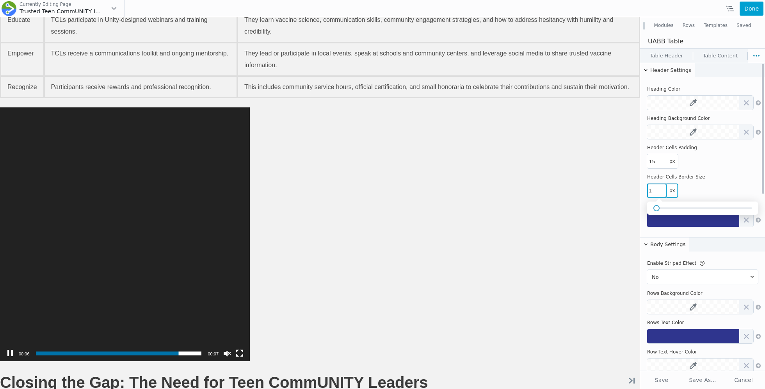
click at [657, 207] on span at bounding box center [656, 208] width 6 height 6
click at [659, 220] on button at bounding box center [693, 220] width 92 height 14
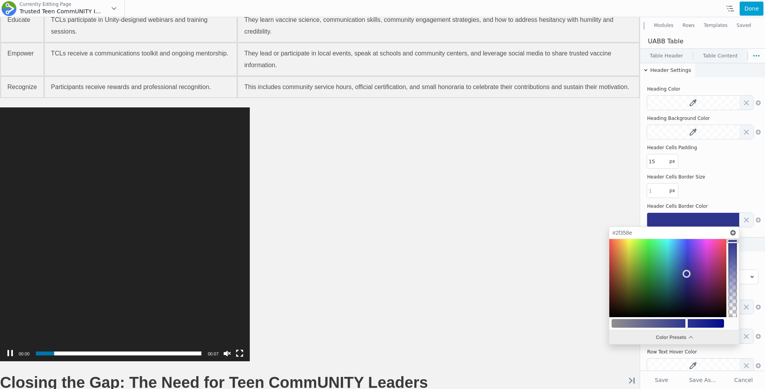
click at [662, 332] on div "Color Presets" at bounding box center [674, 337] width 130 height 14
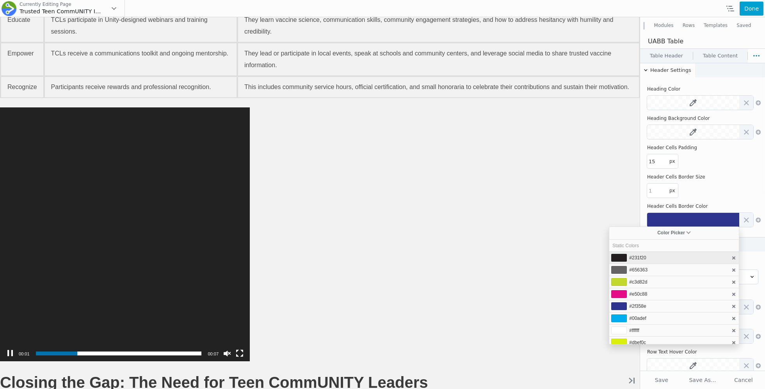
click at [636, 259] on span "#231f20" at bounding box center [637, 257] width 17 height 5
type input "#231f20"
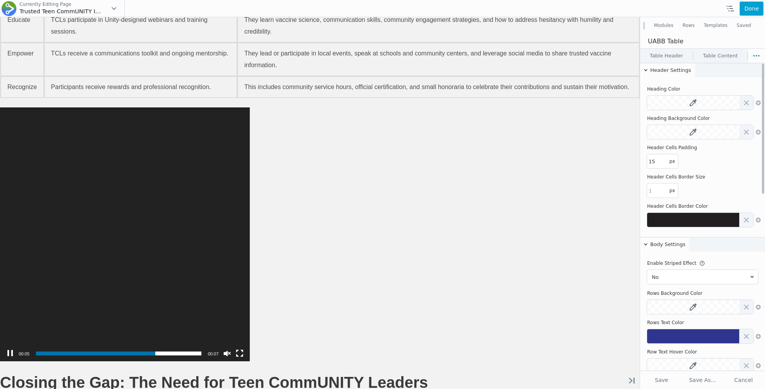
click at [754, 245] on div "Body Settings" at bounding box center [702, 244] width 125 height 14
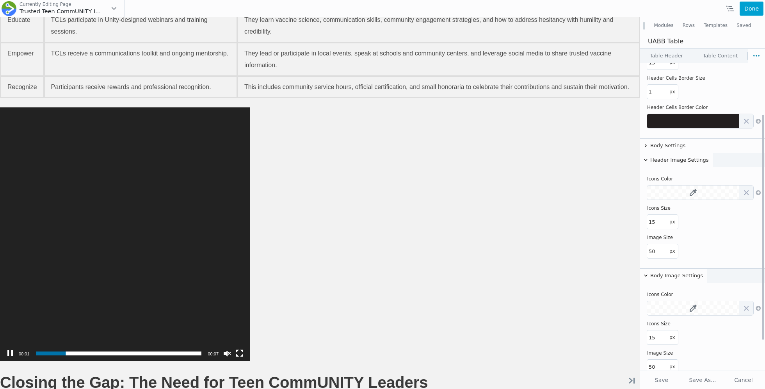
scroll to position [111, 0]
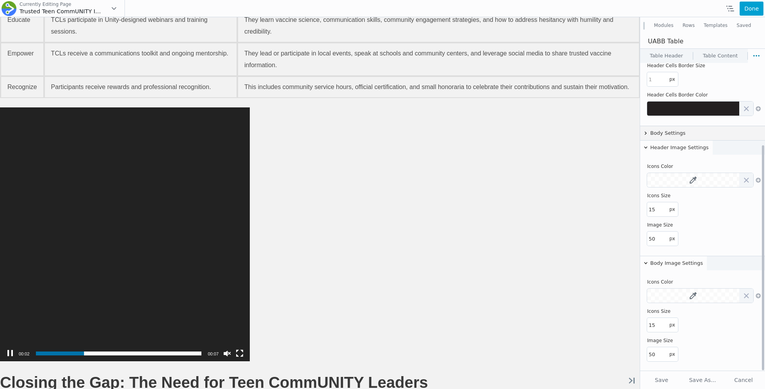
click at [645, 132] on icon at bounding box center [646, 133] width 2 height 4
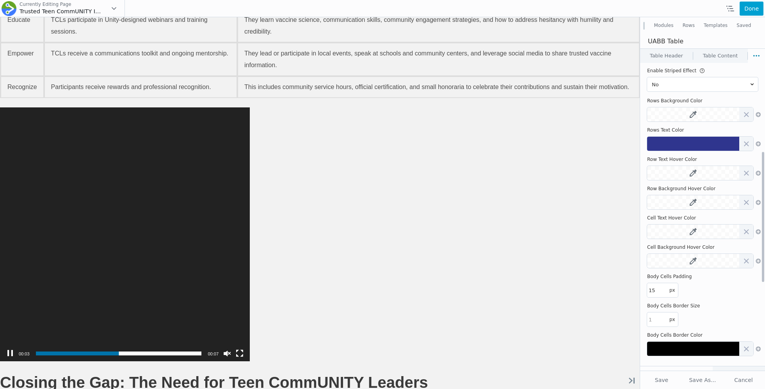
scroll to position [209, 0]
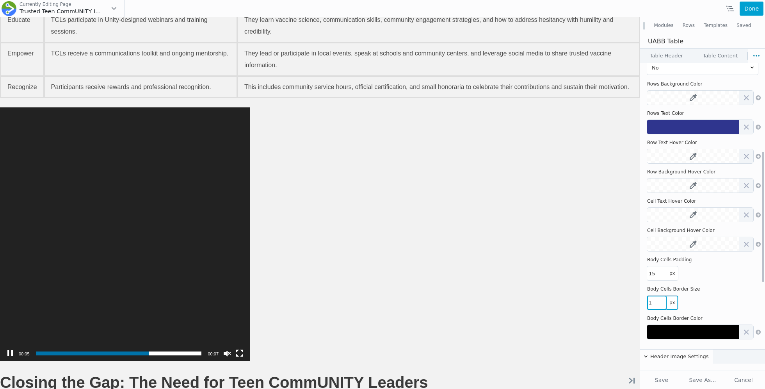
click at [659, 302] on input "number" at bounding box center [657, 302] width 20 height 14
click at [654, 302] on input "number" at bounding box center [657, 302] width 20 height 14
type input "2"
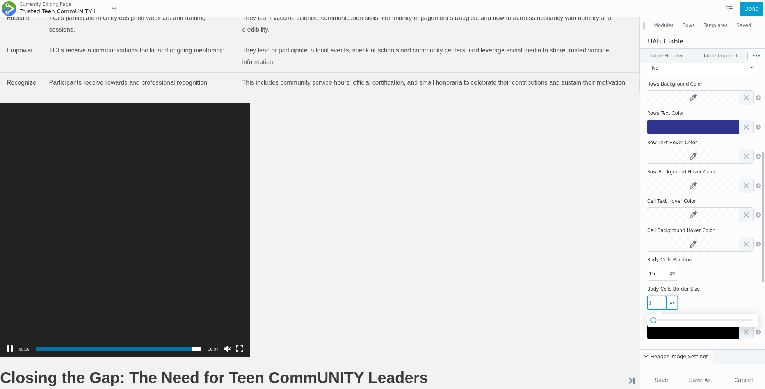
type input "3"
type input "2"
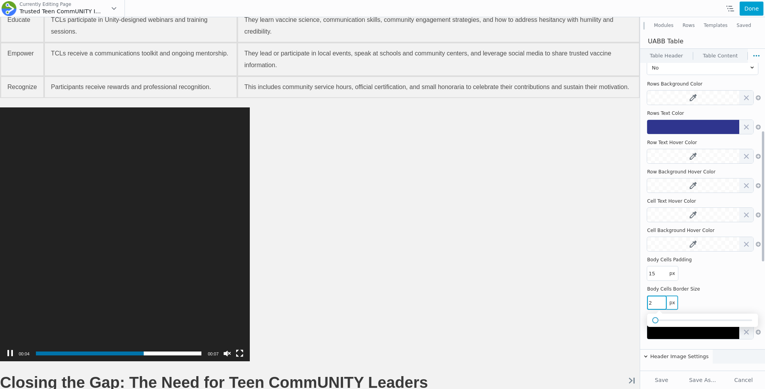
scroll to position [7, 0]
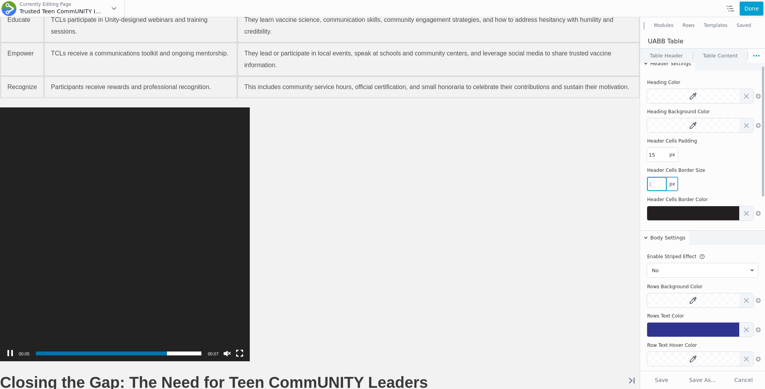
click at [655, 179] on input "number" at bounding box center [657, 184] width 20 height 14
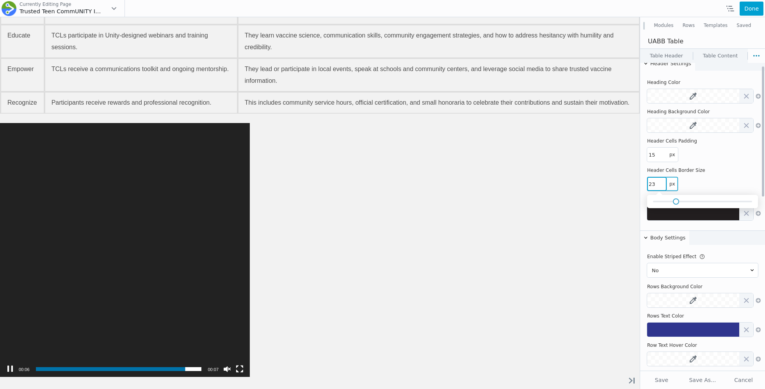
type input "3"
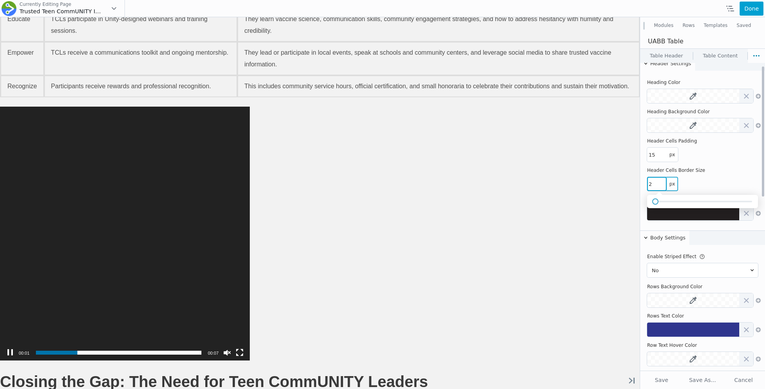
type input "2"
click at [704, 183] on div "2 px" at bounding box center [702, 184] width 111 height 14
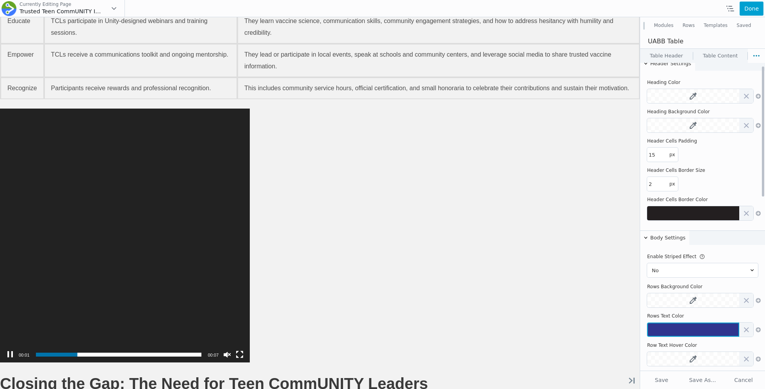
click at [698, 326] on button at bounding box center [693, 329] width 92 height 14
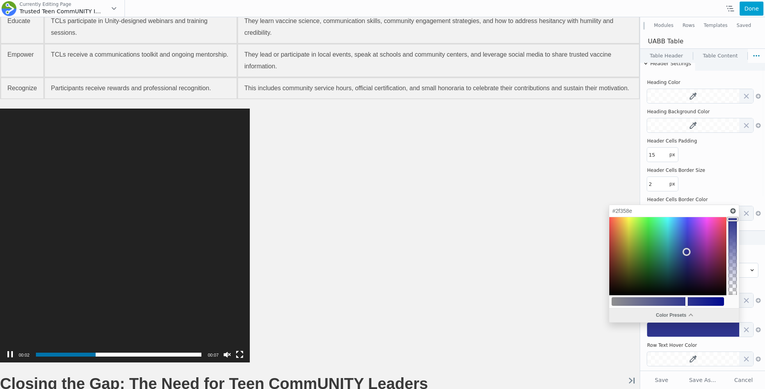
click at [652, 315] on div "Color Presets" at bounding box center [674, 315] width 130 height 14
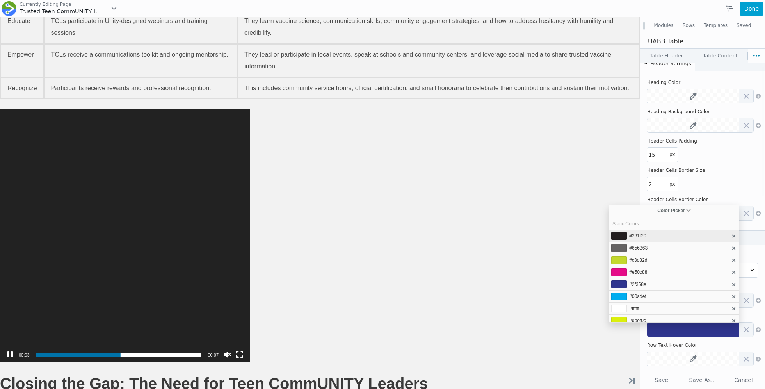
click at [637, 240] on li "#231f20" at bounding box center [674, 235] width 130 height 12
type input "#231f20"
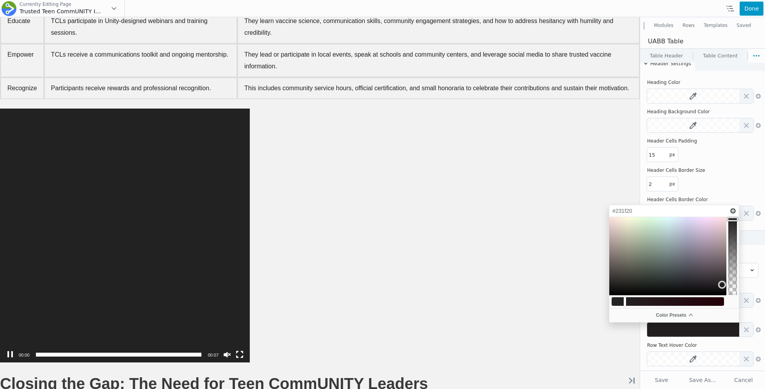
click at [750, 6] on button "Done" at bounding box center [751, 9] width 24 height 14
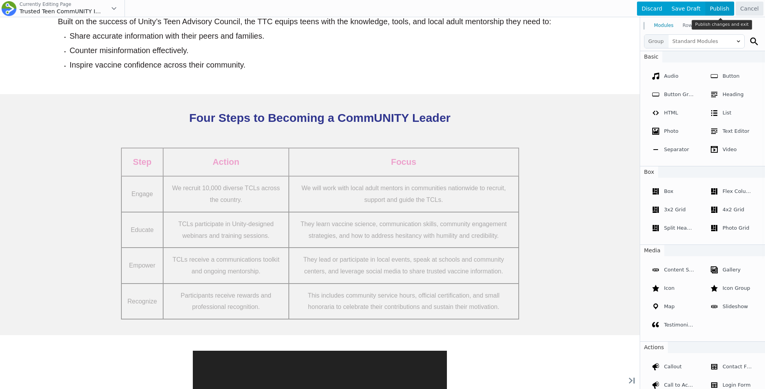
click at [727, 11] on span "Publish" at bounding box center [719, 9] width 29 height 14
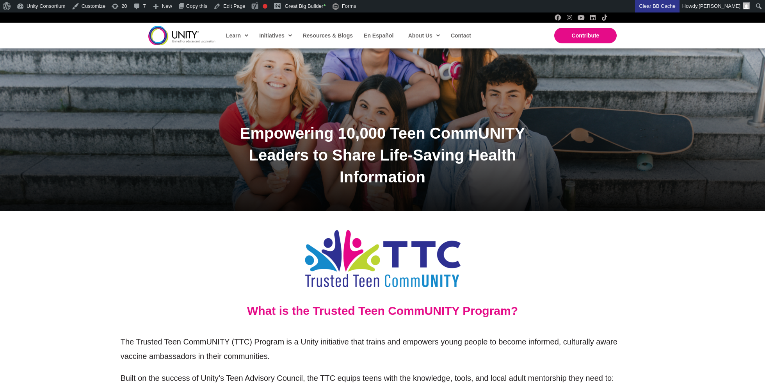
scroll to position [133, 0]
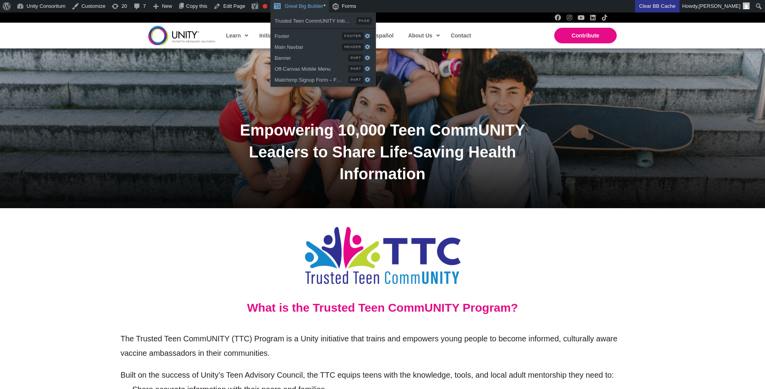
click at [324, 9] on link "Great Big Builder •" at bounding box center [299, 6] width 58 height 12
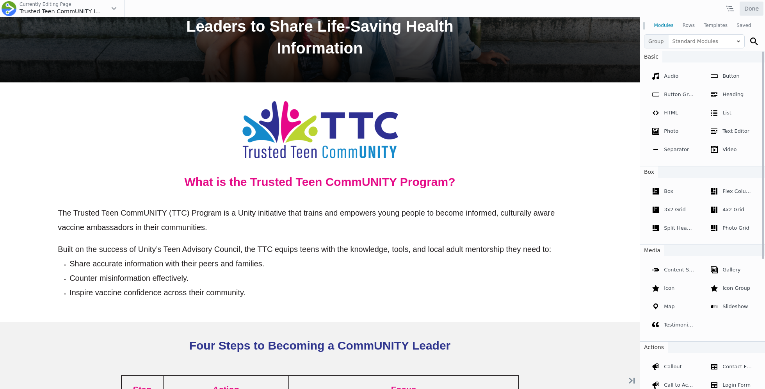
scroll to position [275, 0]
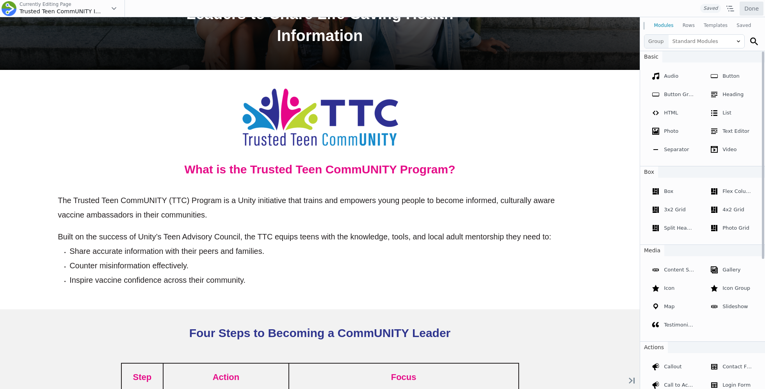
click at [325, 240] on span "Built on the success of Unity’s Teen Advisory Council, the TTC equips teens wit…" at bounding box center [304, 236] width 493 height 9
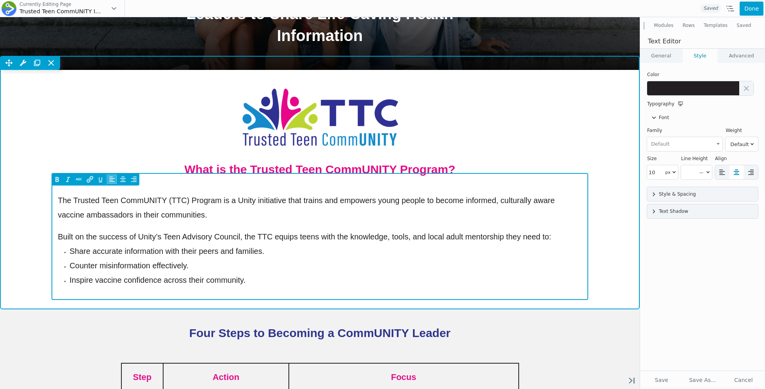
scroll to position [0, 0]
click at [294, 208] on p "The Trusted Teen CommUNITY (TTC) Program is a Unity initiative that trains and …" at bounding box center [320, 207] width 524 height 29
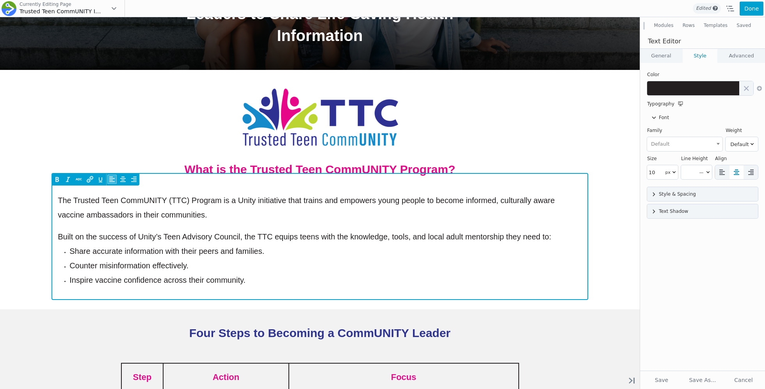
click at [554, 234] on p "Built on the success of Unity’s Teen Advisory Council, the TTC equips teens wit…" at bounding box center [320, 236] width 524 height 14
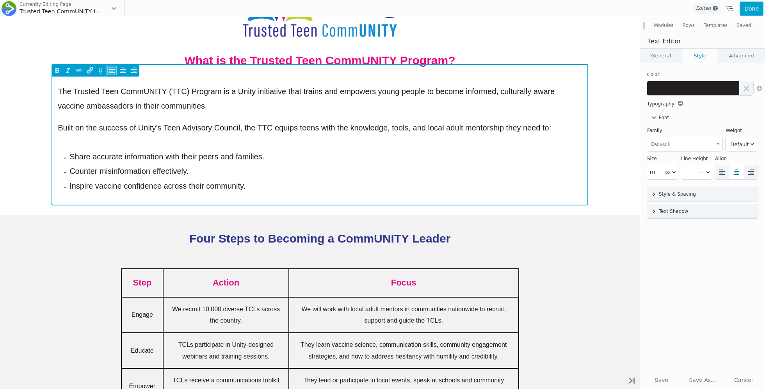
scroll to position [386, 0]
